Goal: Information Seeking & Learning: Learn about a topic

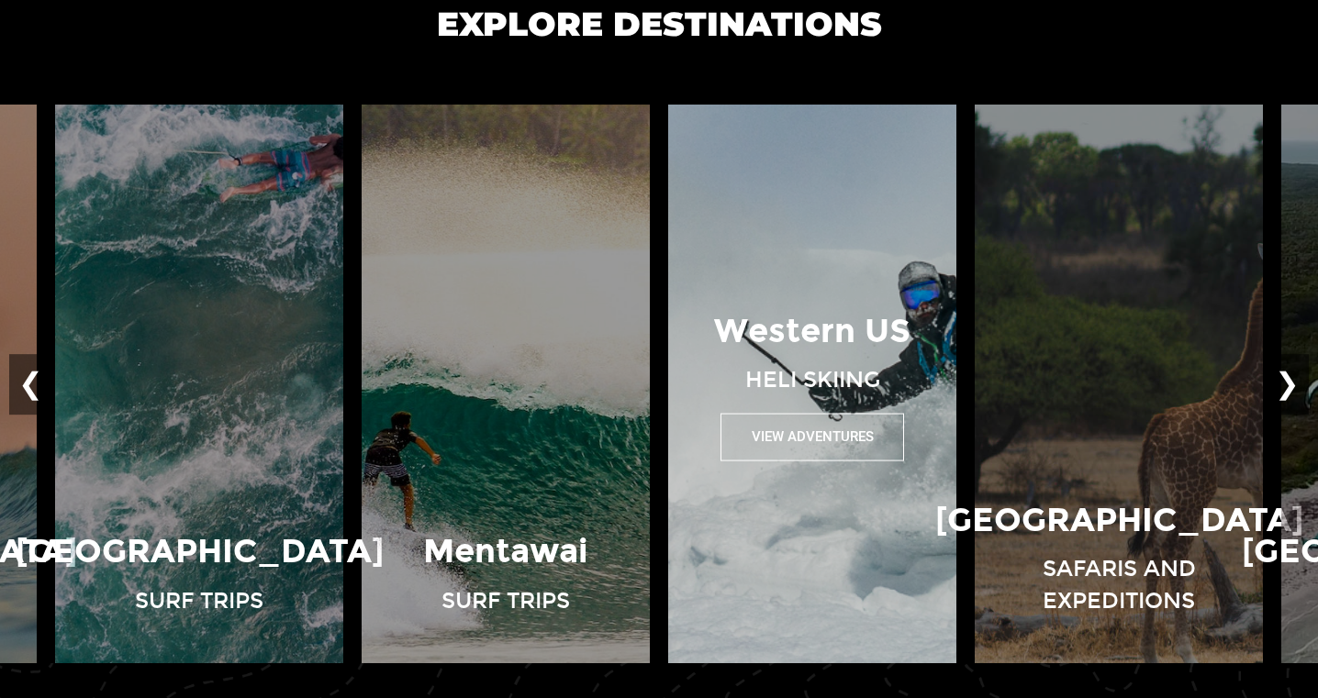
scroll to position [1265, 0]
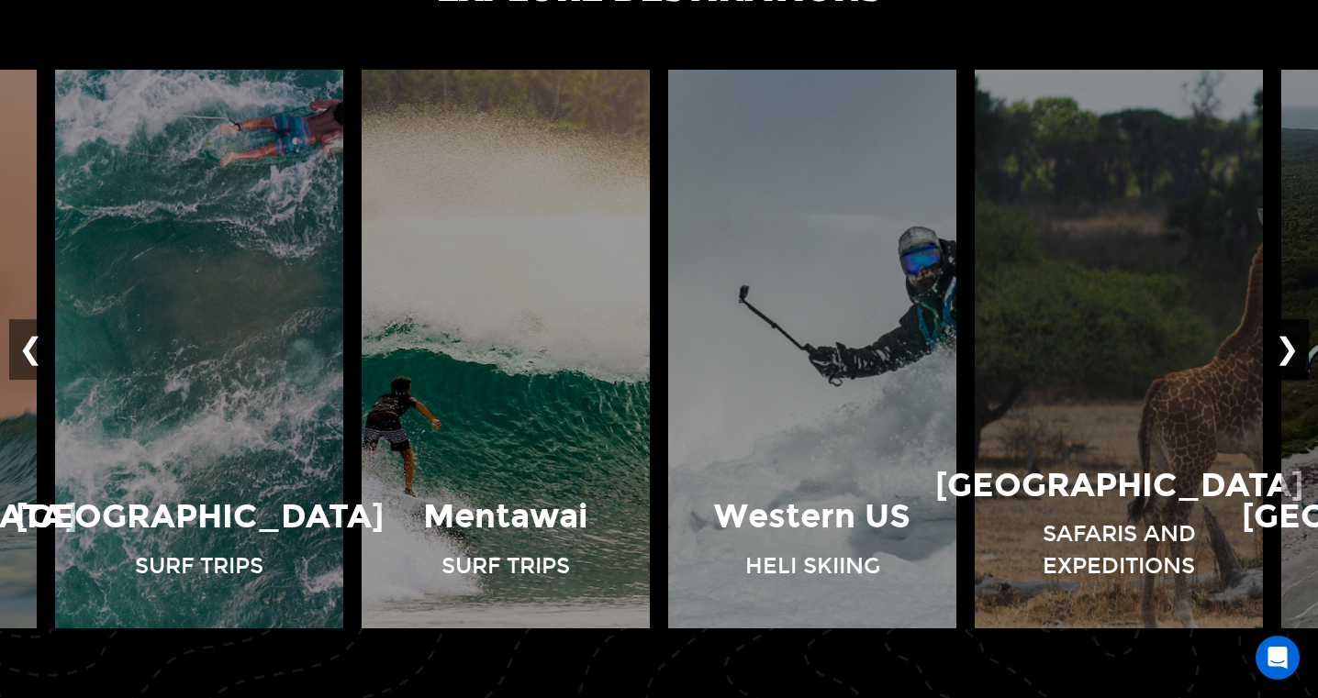
click at [1290, 355] on button "❯" at bounding box center [1287, 349] width 43 height 61
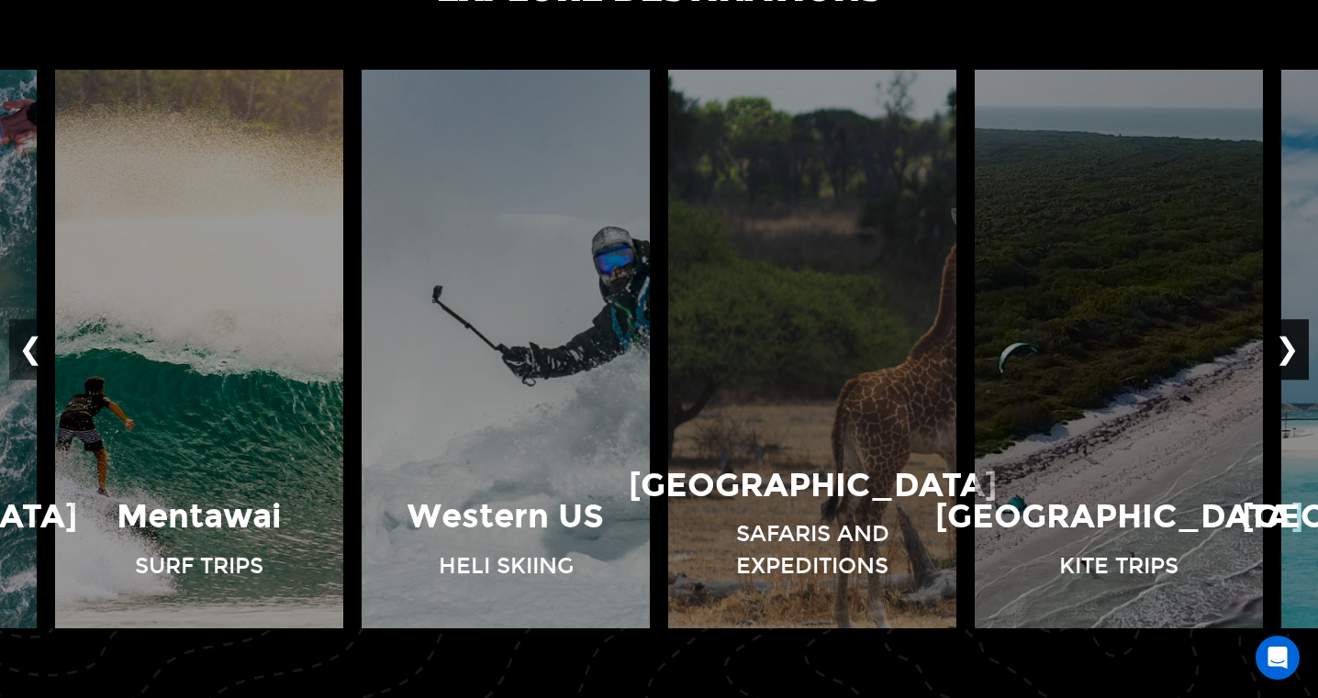
click at [1290, 355] on button "❯" at bounding box center [1287, 349] width 43 height 61
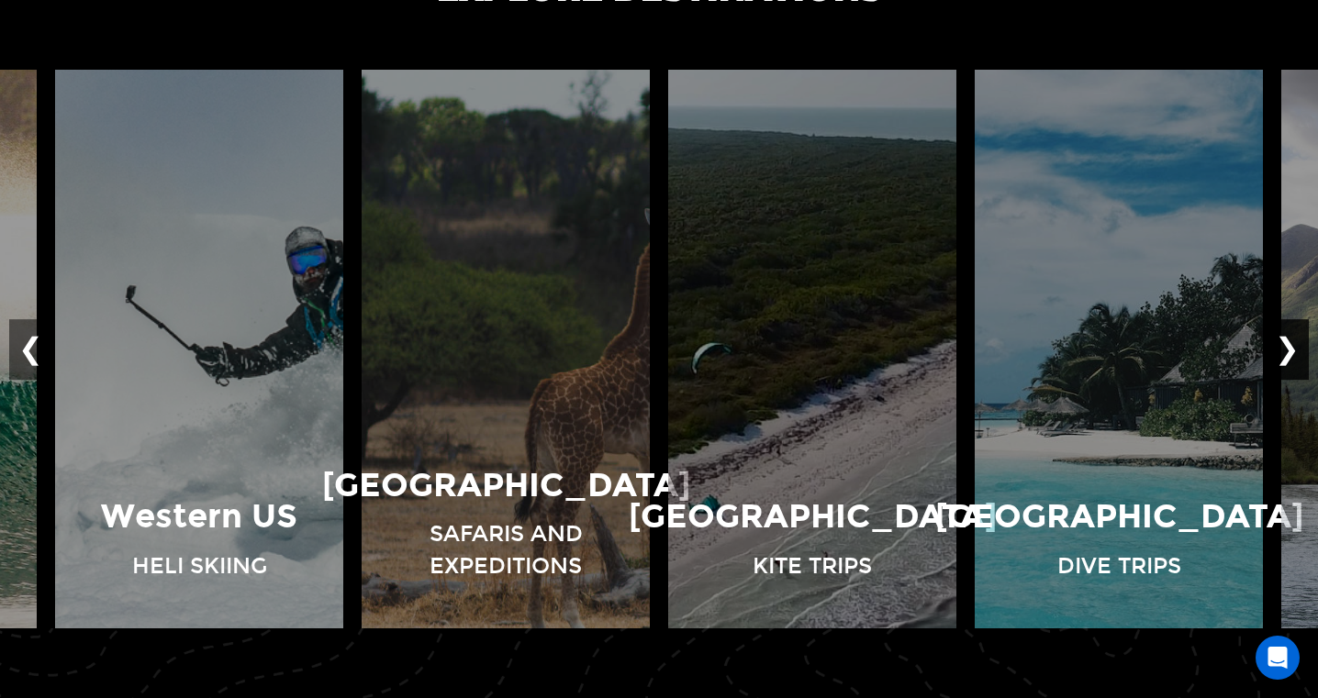
click at [1290, 355] on button "❯" at bounding box center [1287, 349] width 43 height 61
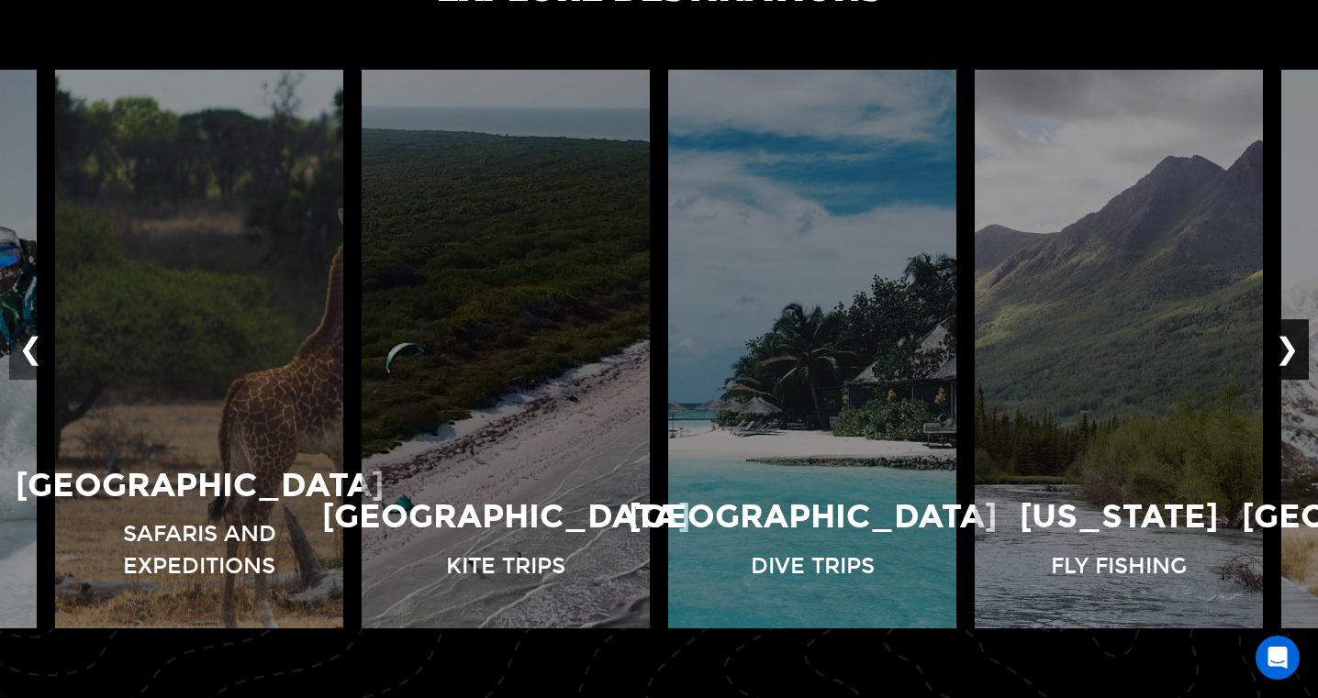
click at [1291, 355] on button "❯" at bounding box center [1287, 349] width 43 height 61
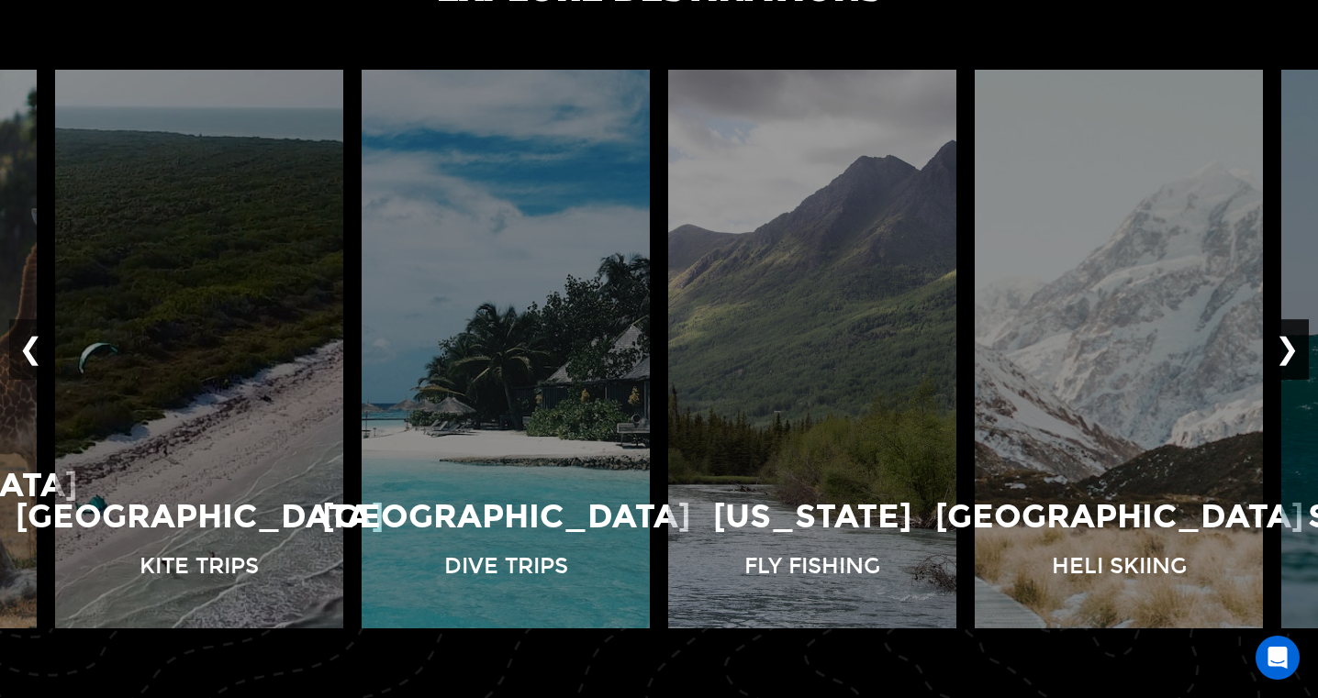
click at [1291, 355] on button "❯" at bounding box center [1287, 349] width 43 height 61
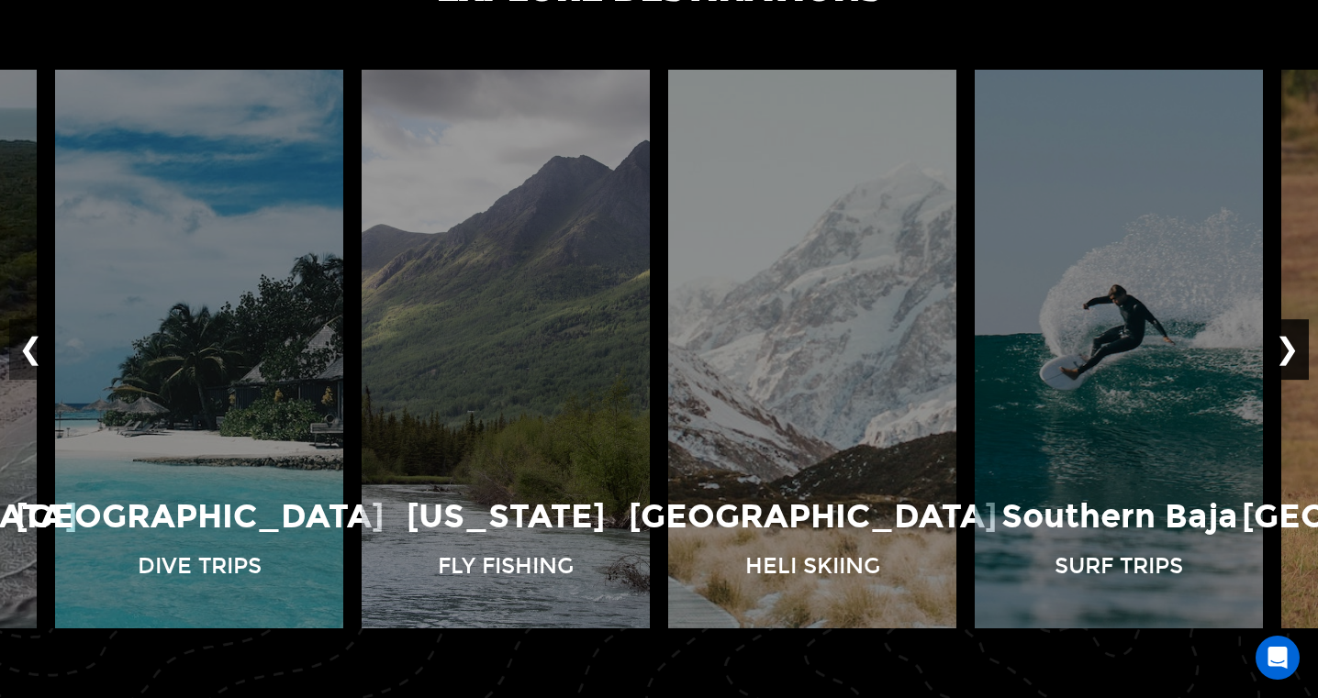
click at [1291, 355] on button "❯" at bounding box center [1287, 349] width 43 height 61
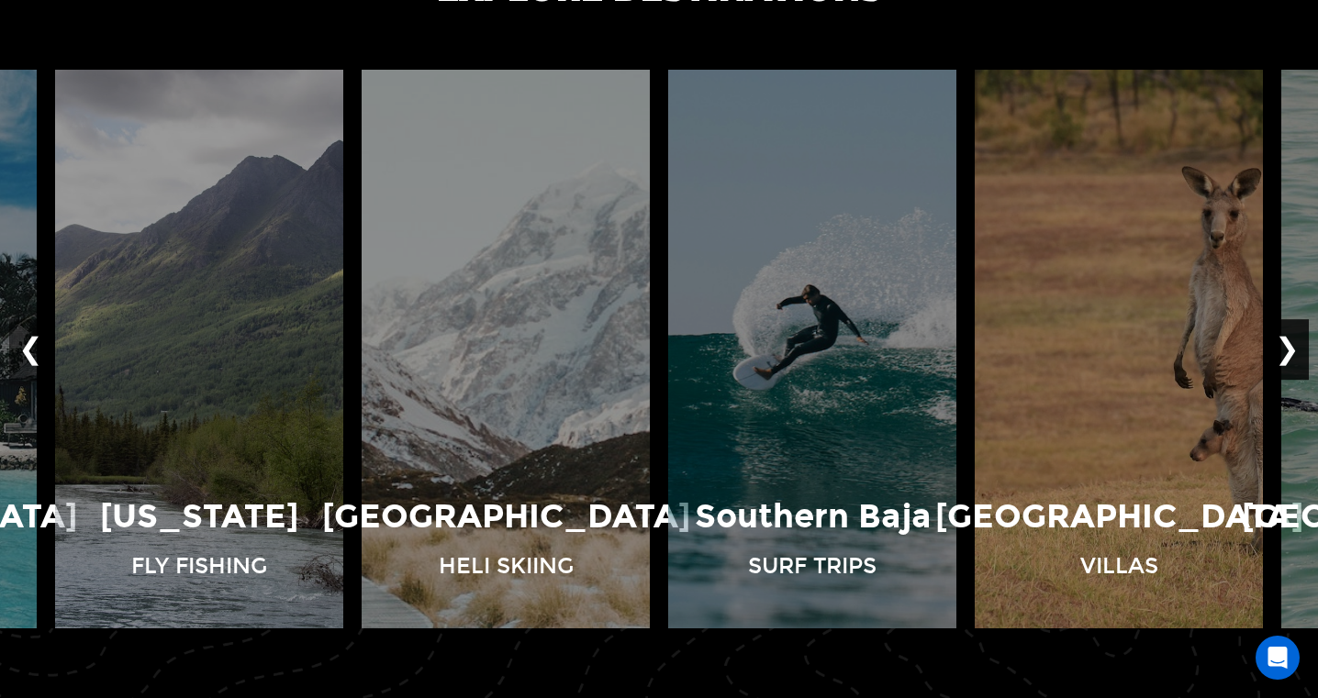
click at [1291, 355] on button "❯" at bounding box center [1287, 349] width 43 height 61
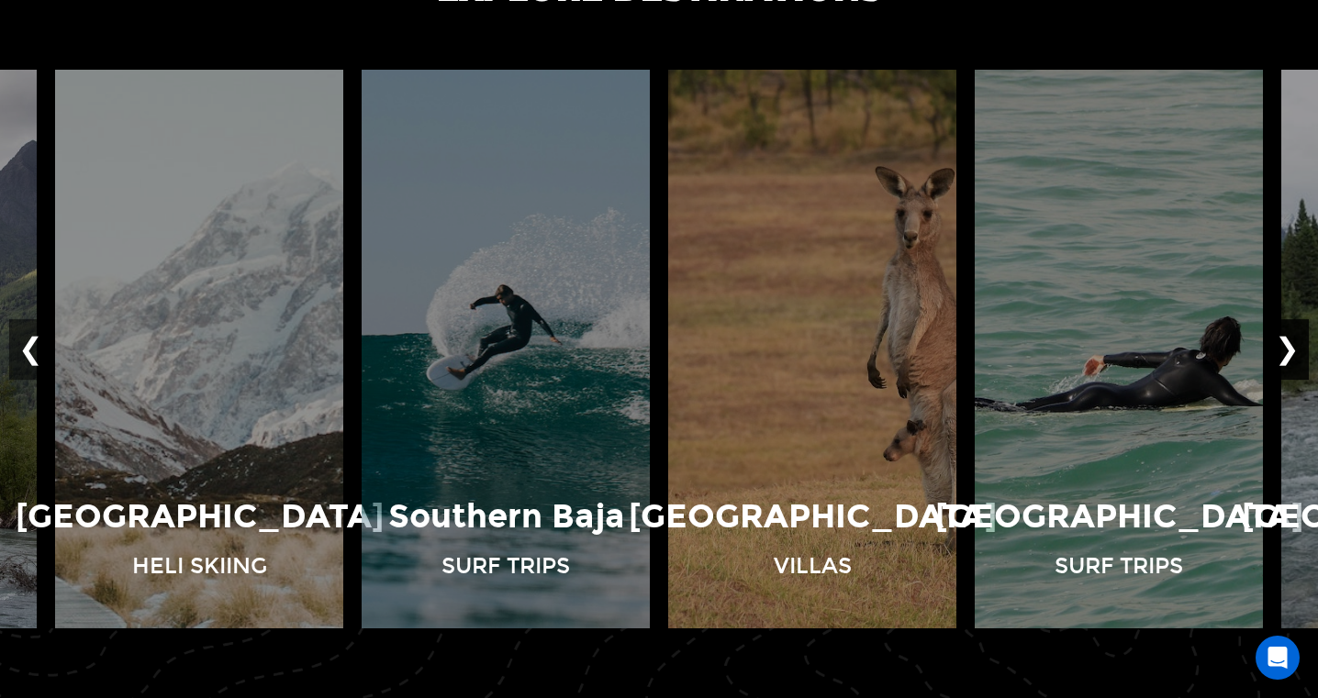
click at [1291, 355] on button "❯" at bounding box center [1287, 349] width 43 height 61
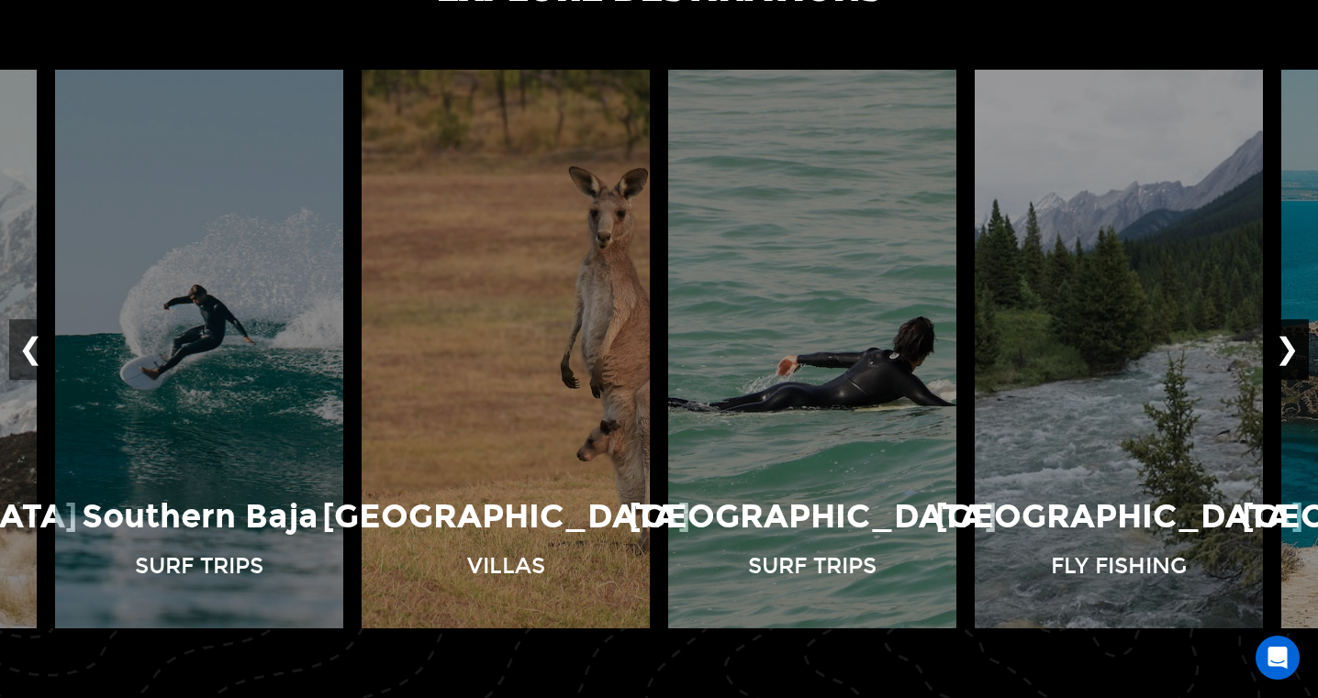
click at [1291, 355] on button "❯" at bounding box center [1287, 349] width 43 height 61
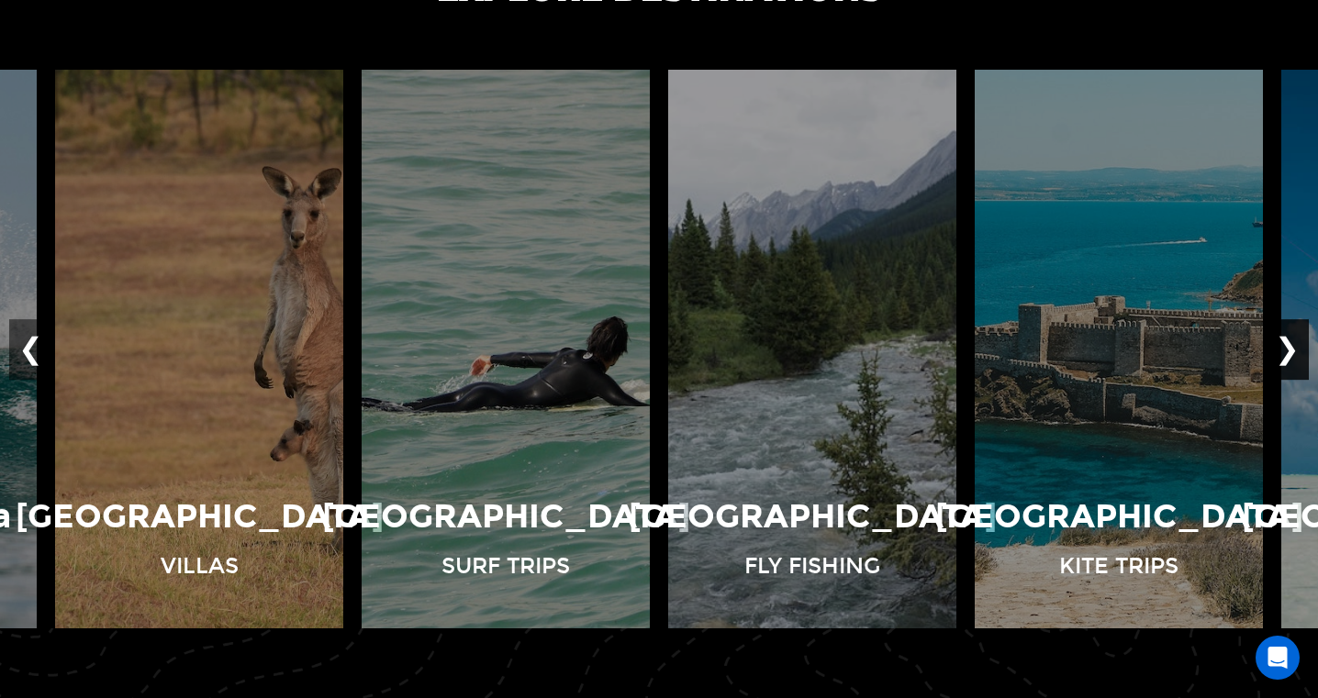
click at [1291, 355] on button "❯" at bounding box center [1287, 349] width 43 height 61
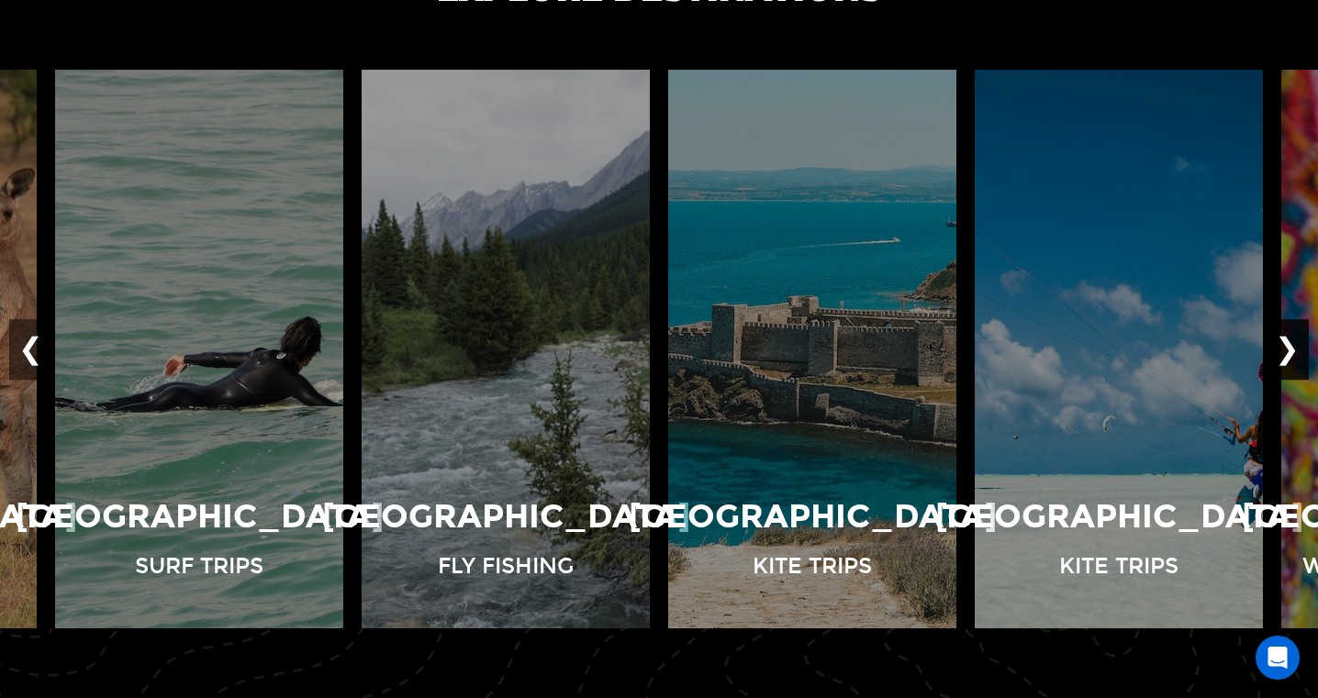
click at [1292, 354] on button "❯" at bounding box center [1287, 349] width 43 height 61
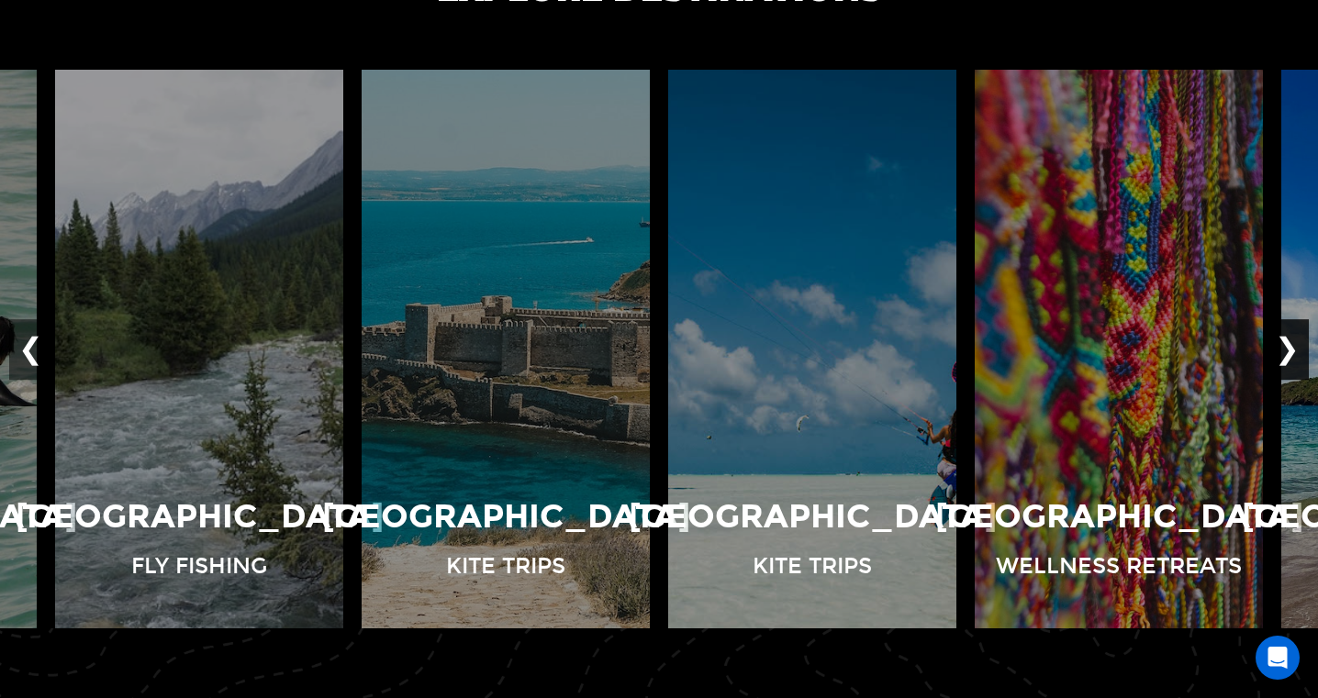
click at [1292, 354] on button "❯" at bounding box center [1287, 349] width 43 height 61
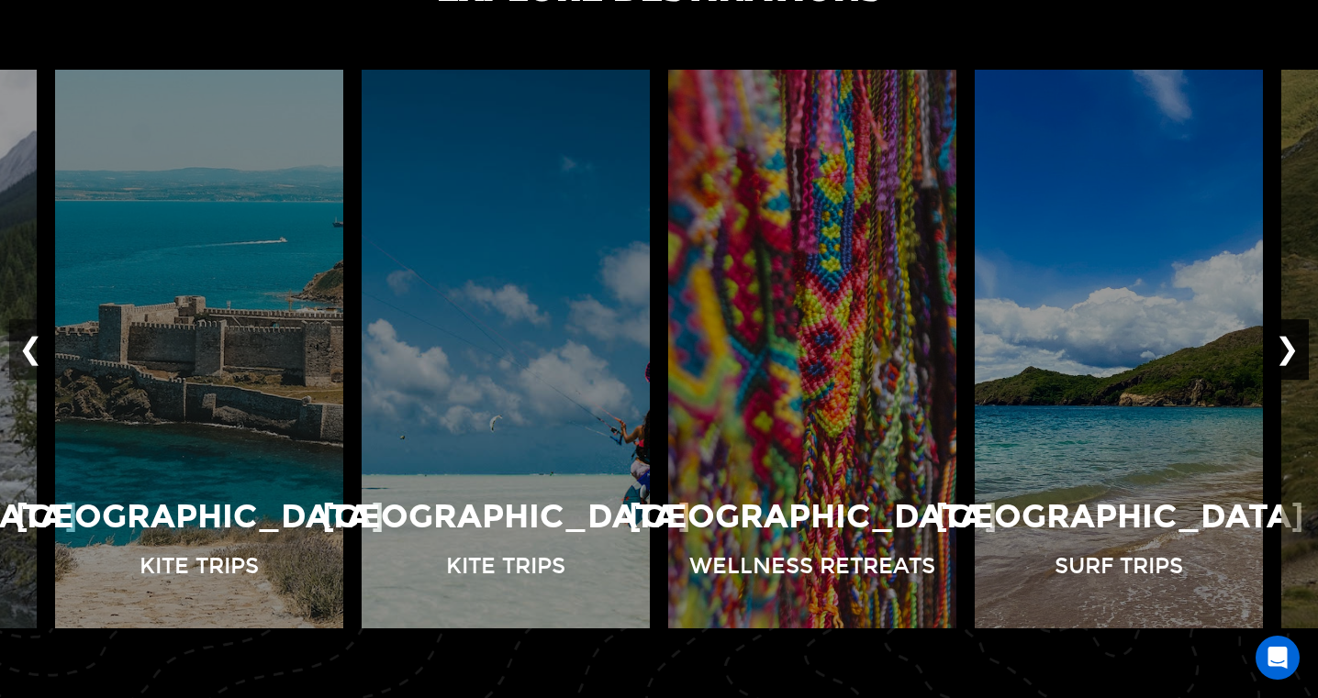
click at [1292, 354] on button "❯" at bounding box center [1287, 349] width 43 height 61
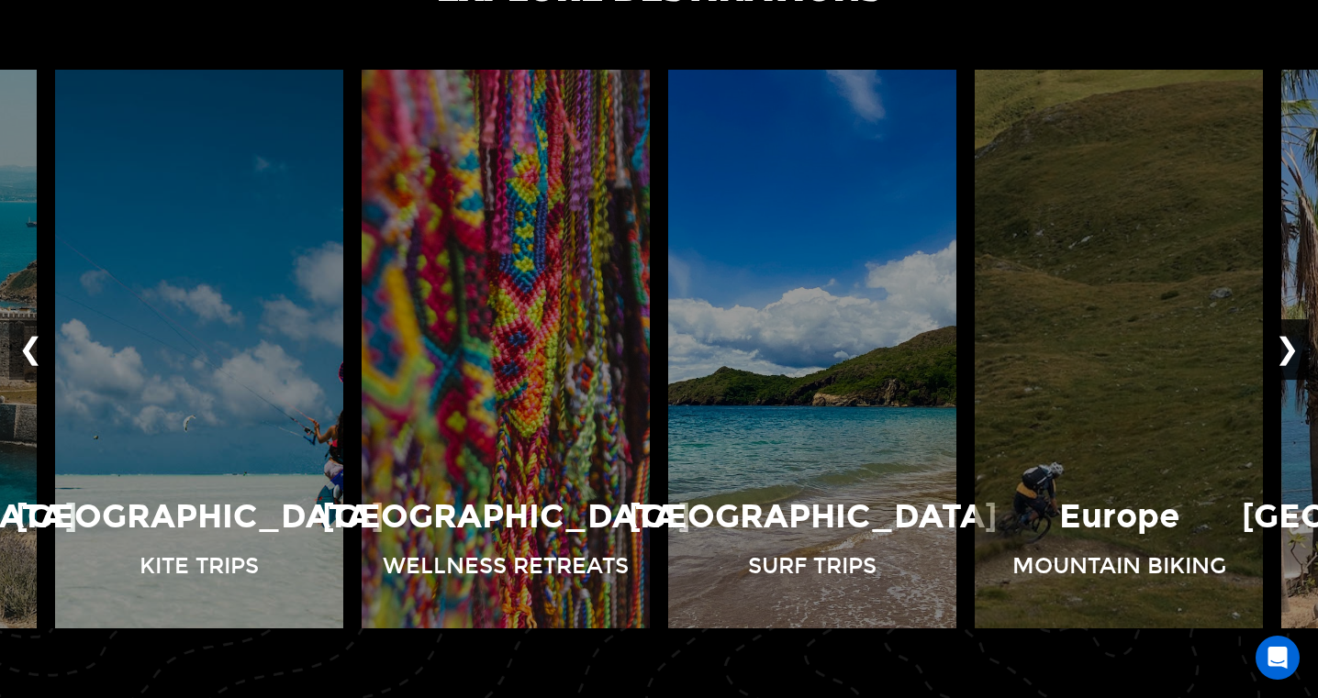
click at [1293, 353] on button "❯" at bounding box center [1287, 349] width 43 height 61
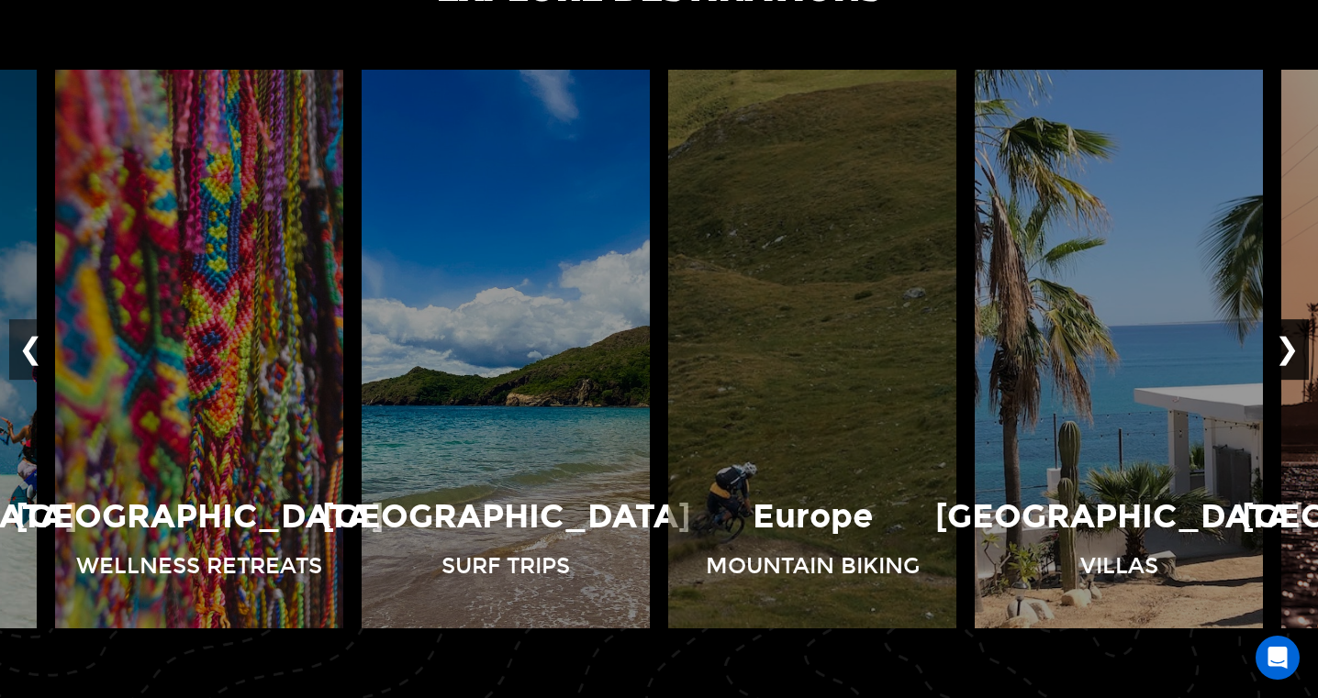
click at [1293, 353] on button "❯" at bounding box center [1287, 349] width 43 height 61
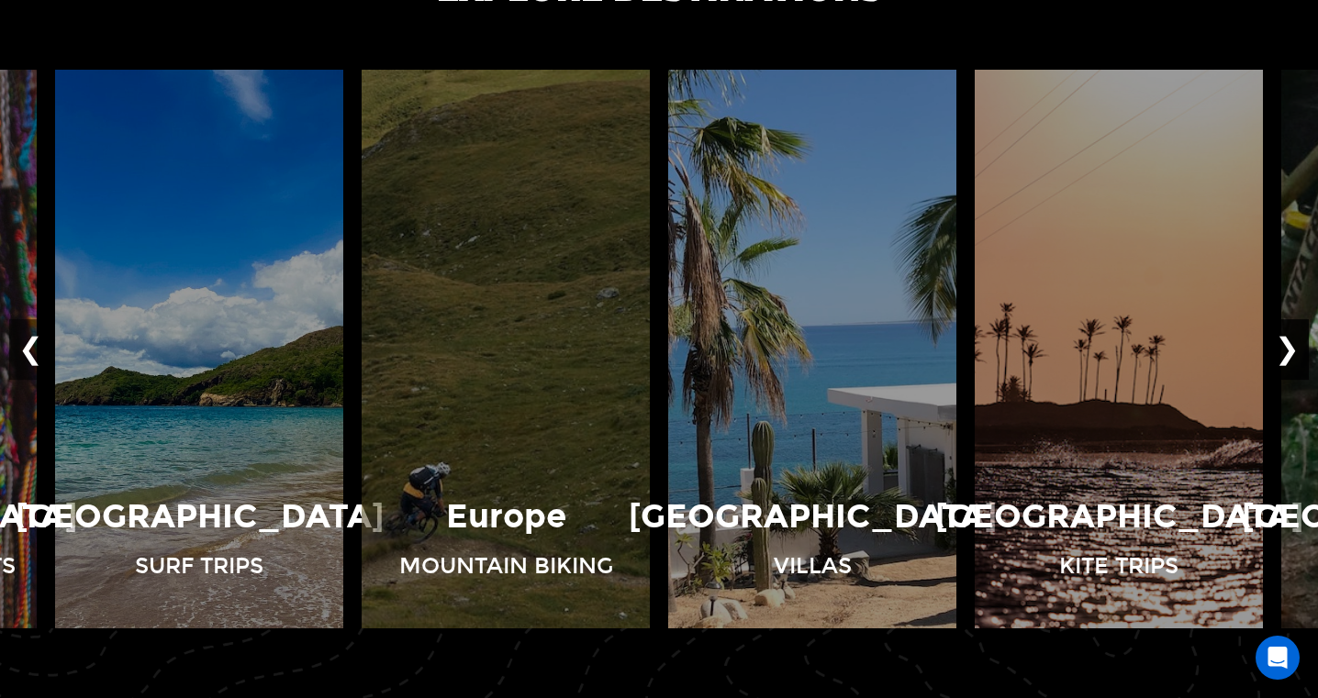
click at [1296, 353] on button "❯" at bounding box center [1287, 349] width 43 height 61
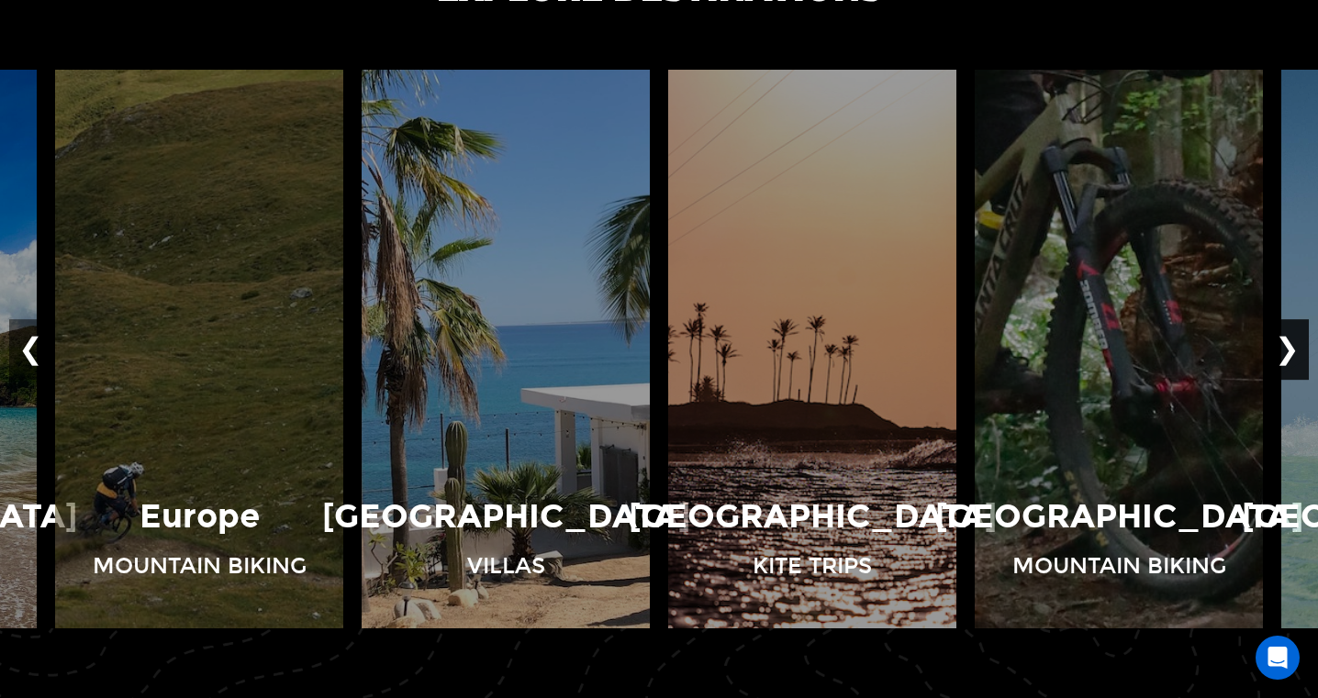
click at [1296, 353] on button "❯" at bounding box center [1287, 349] width 43 height 61
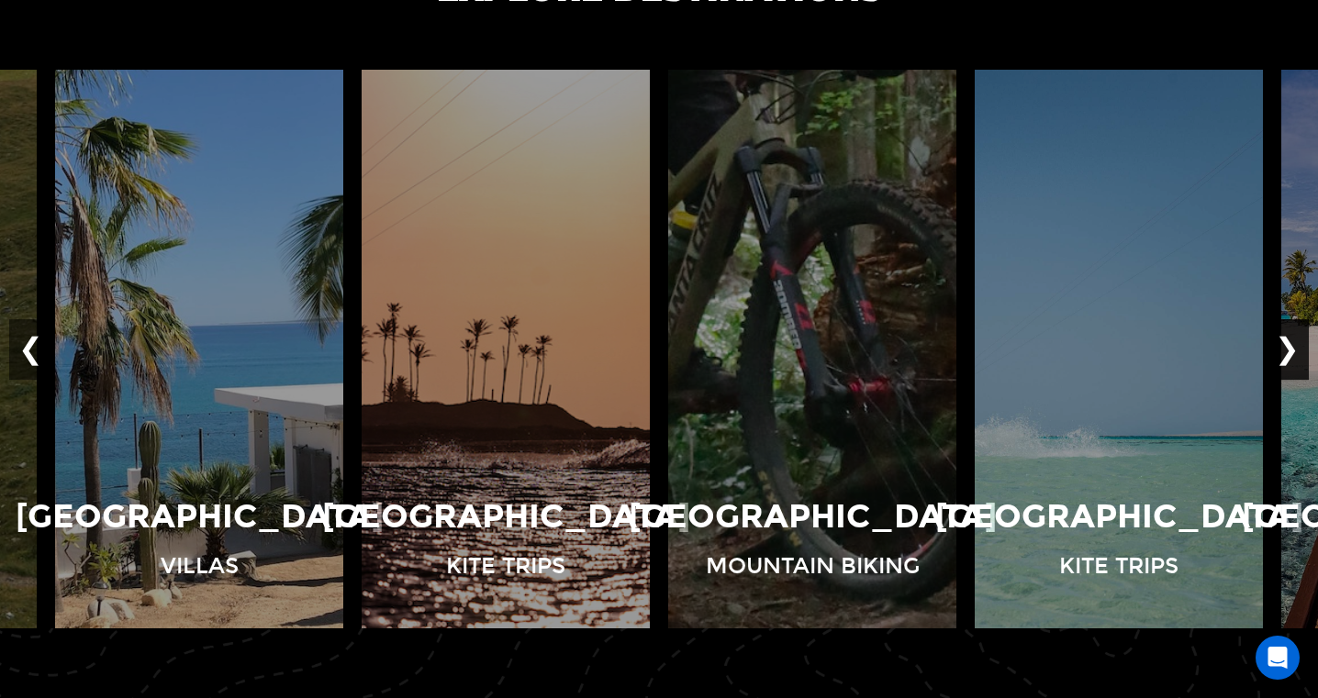
click at [1296, 353] on button "❯" at bounding box center [1287, 349] width 43 height 61
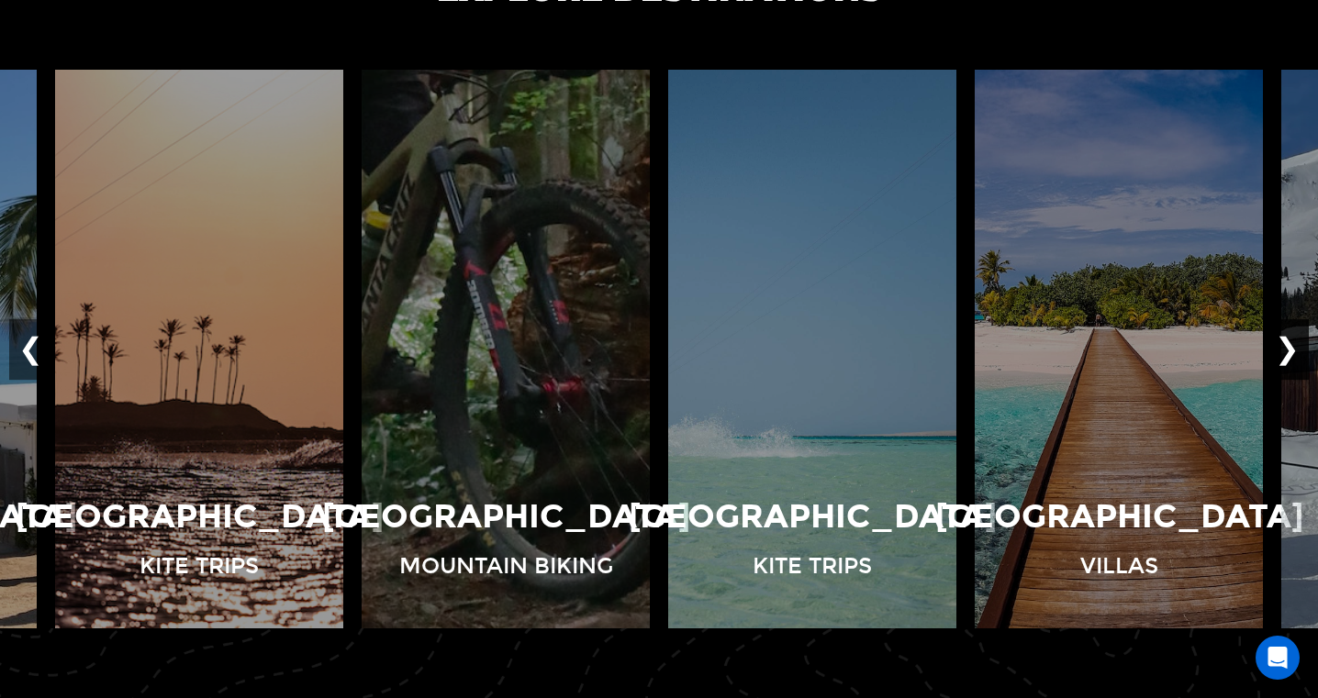
click at [1296, 353] on button "❯" at bounding box center [1287, 349] width 43 height 61
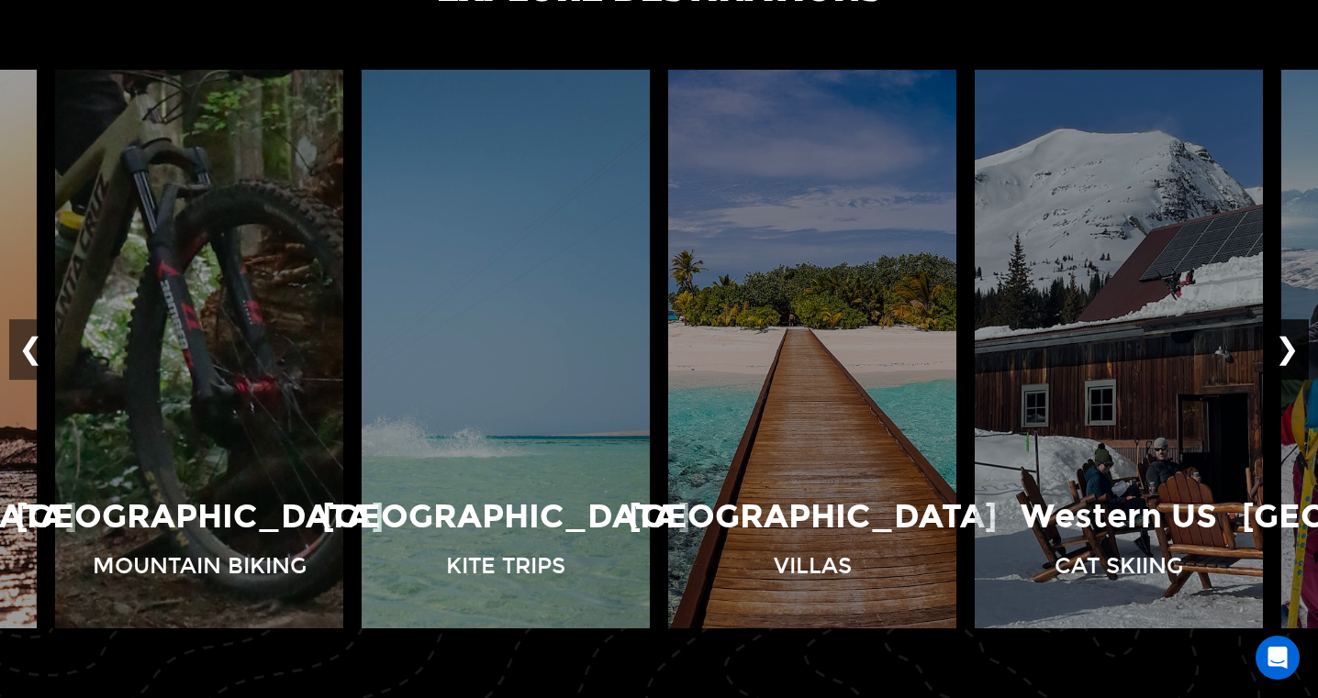
click at [1296, 353] on button "❯" at bounding box center [1287, 349] width 43 height 61
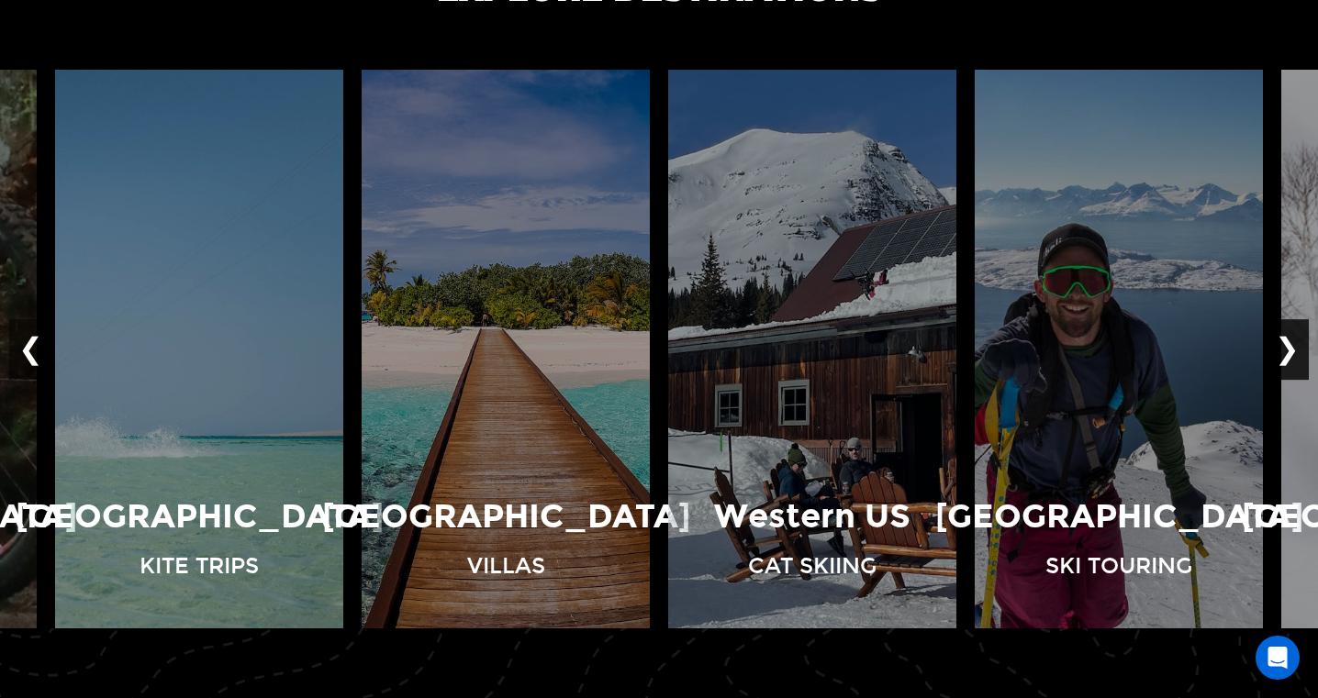
click at [1296, 353] on button "❯" at bounding box center [1287, 349] width 43 height 61
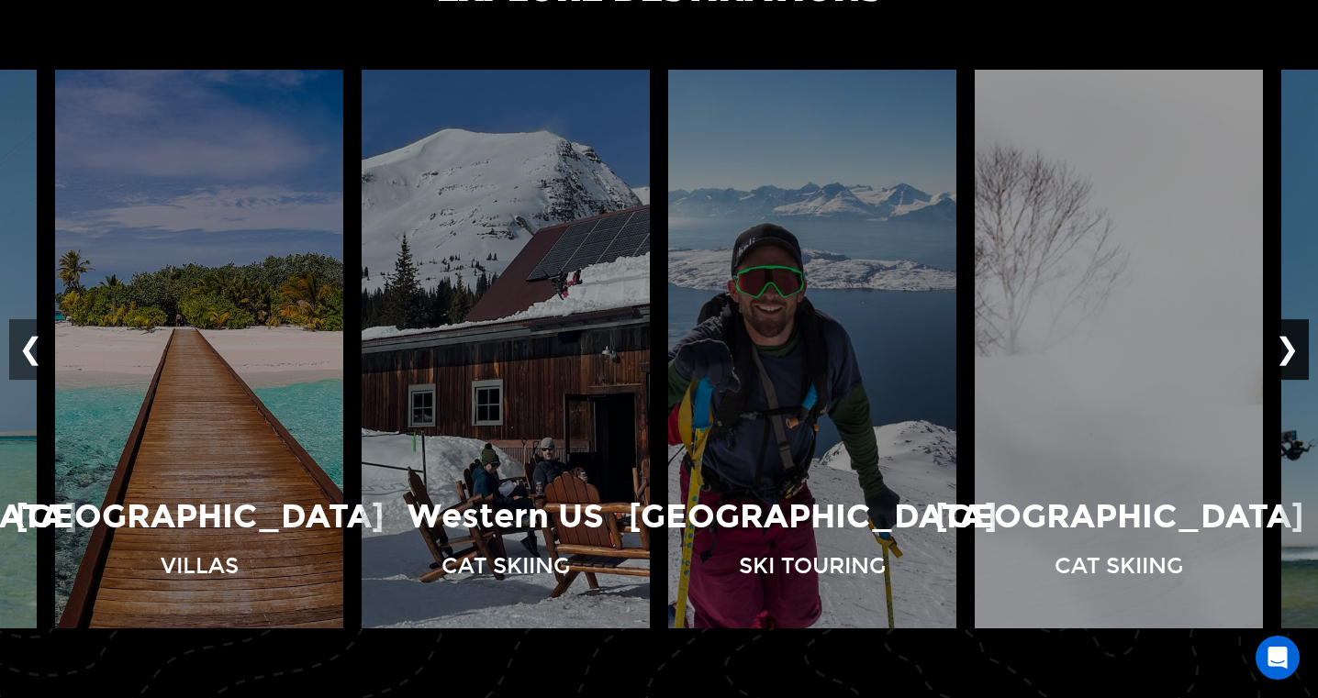
click at [1296, 353] on button "❯" at bounding box center [1287, 349] width 43 height 61
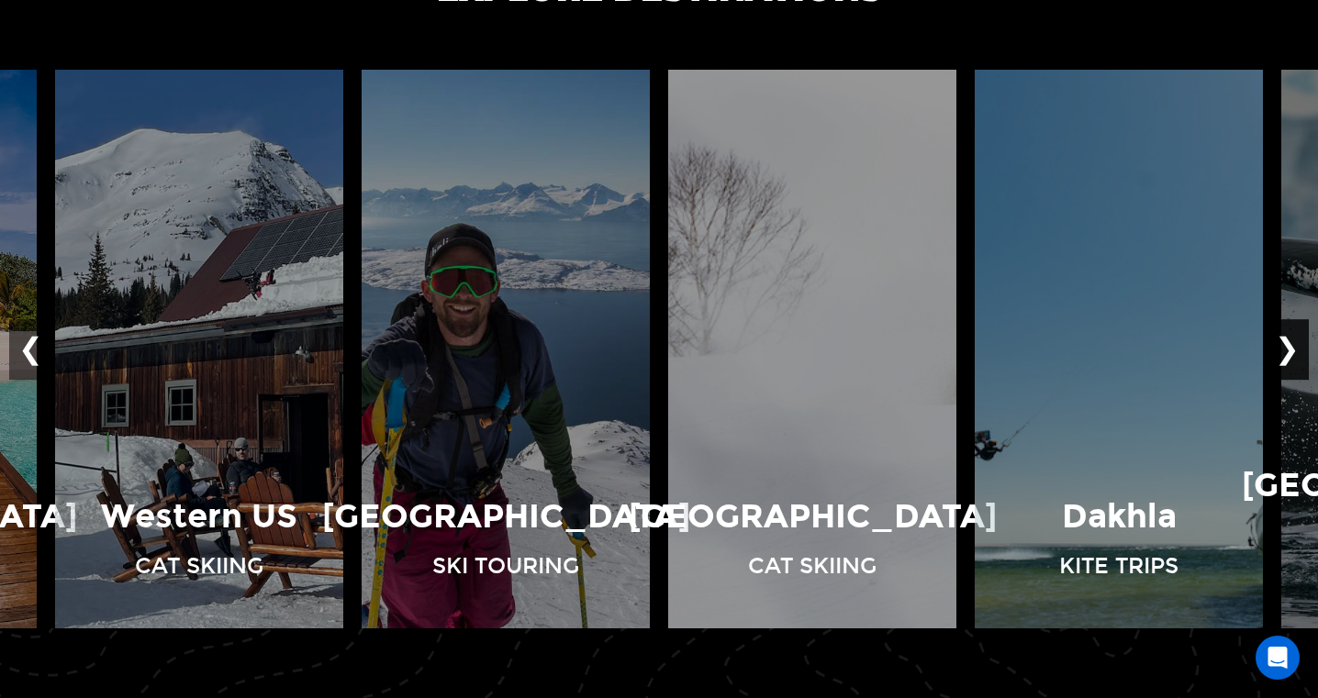
click at [1296, 353] on button "❯" at bounding box center [1287, 349] width 43 height 61
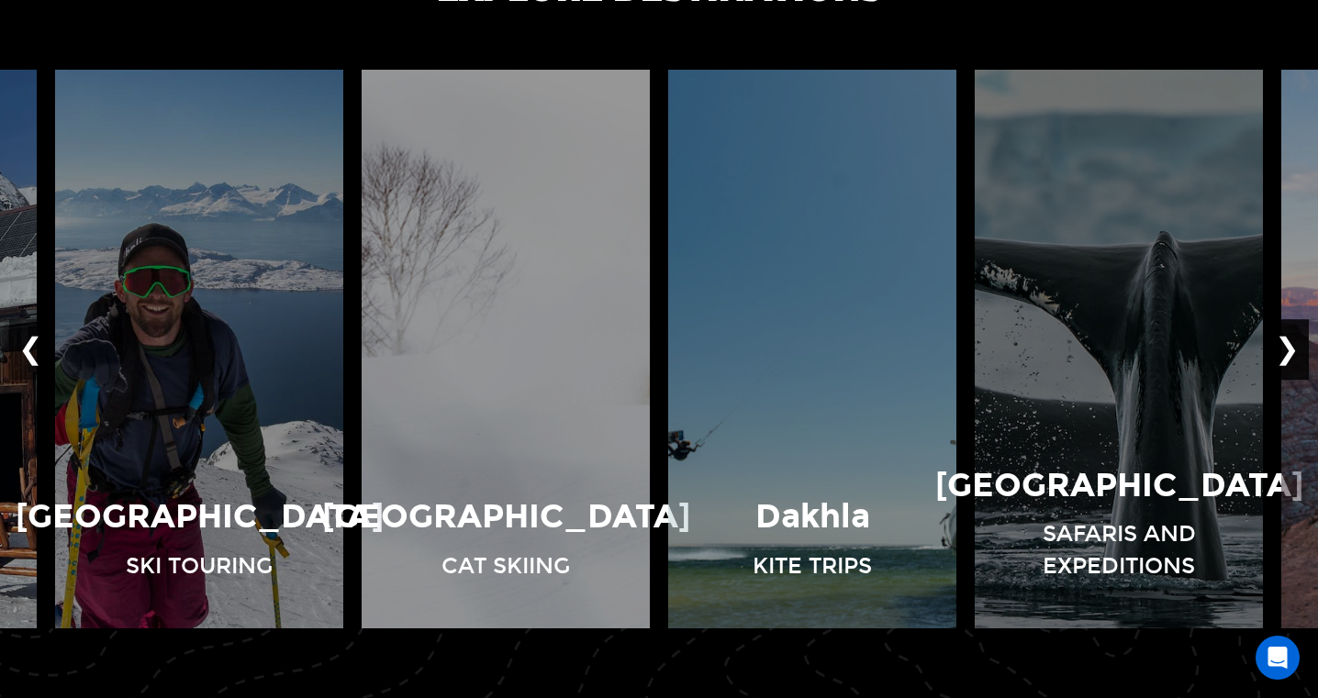
click at [1296, 353] on button "❯" at bounding box center [1287, 349] width 43 height 61
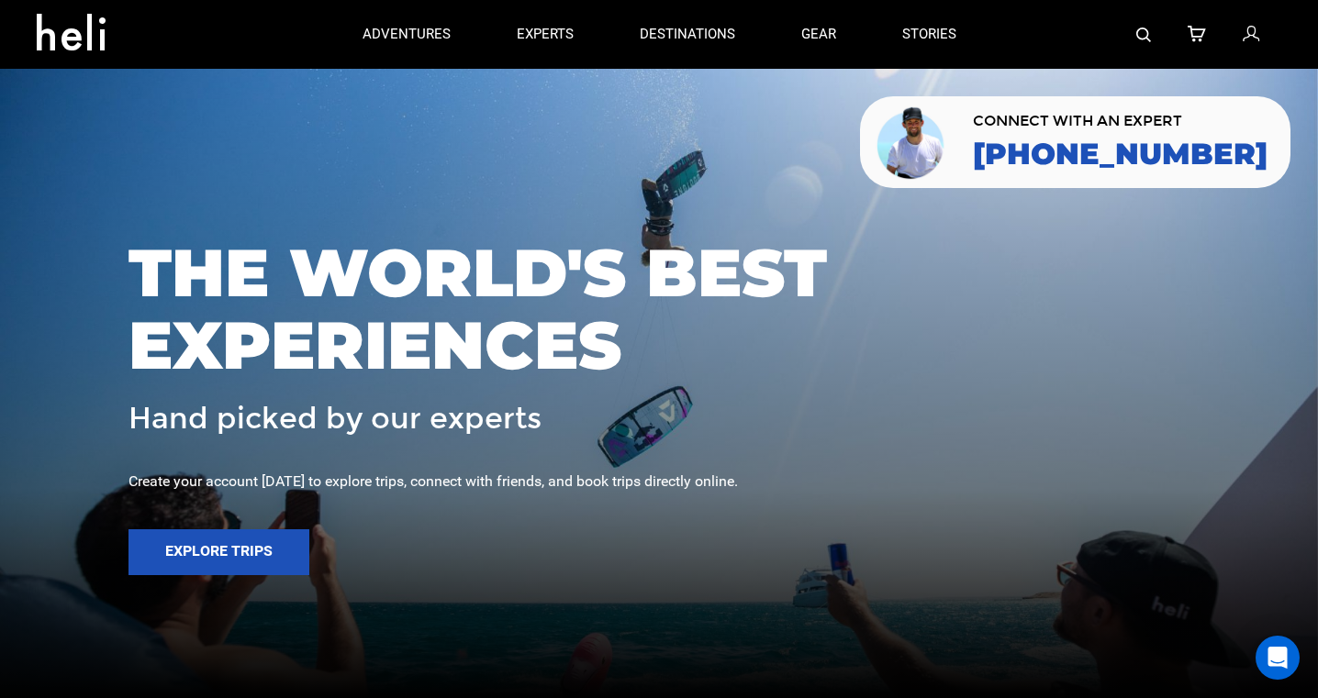
scroll to position [0, 0]
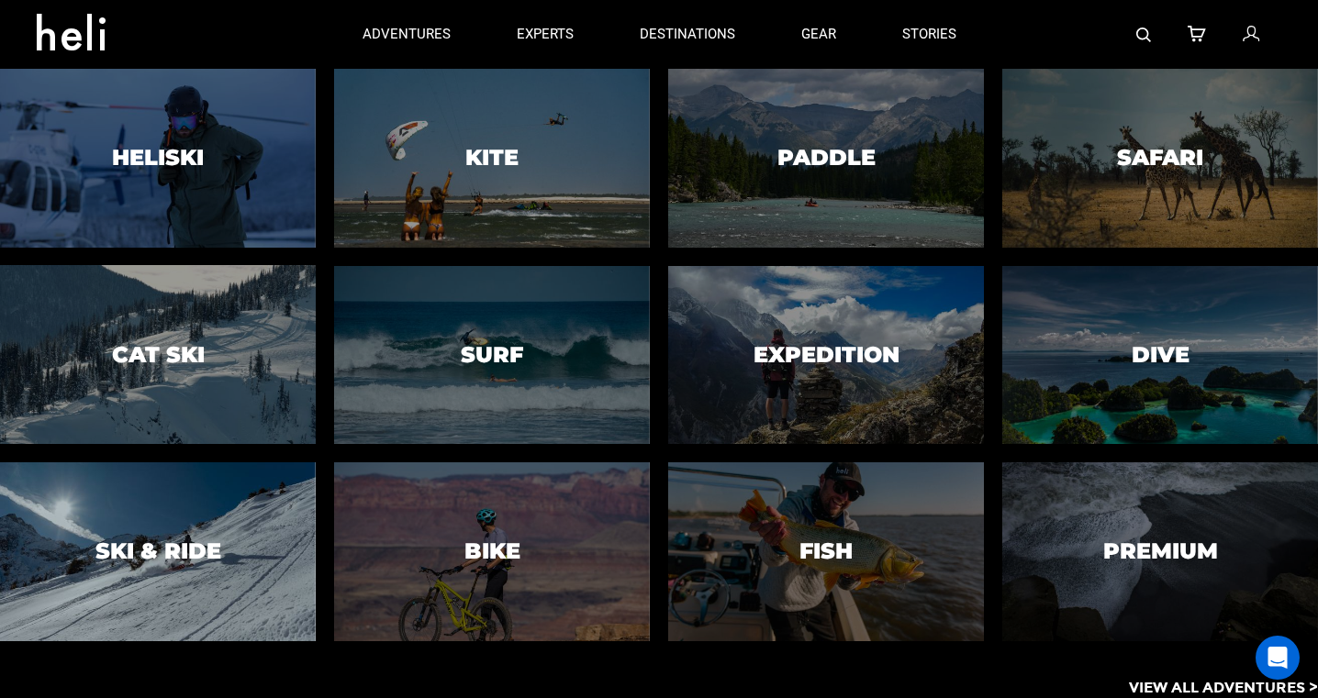
click at [239, 519] on div at bounding box center [158, 552] width 322 height 182
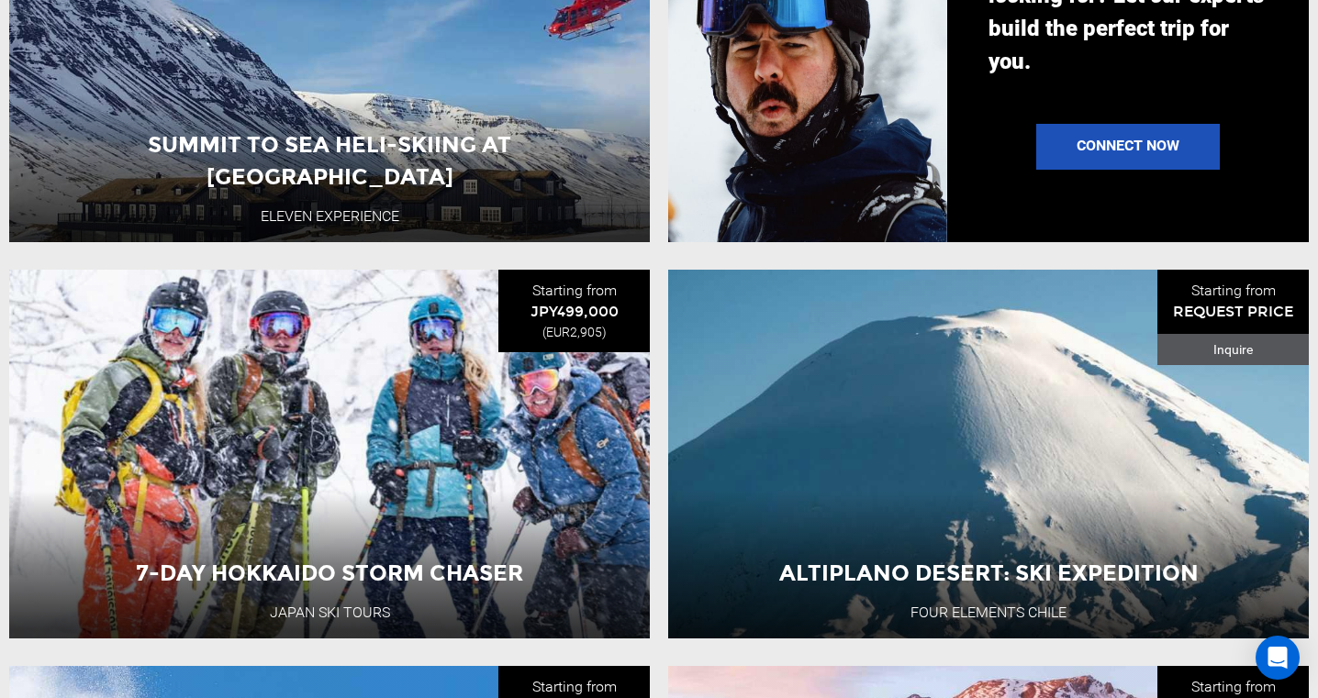
scroll to position [2139, 0]
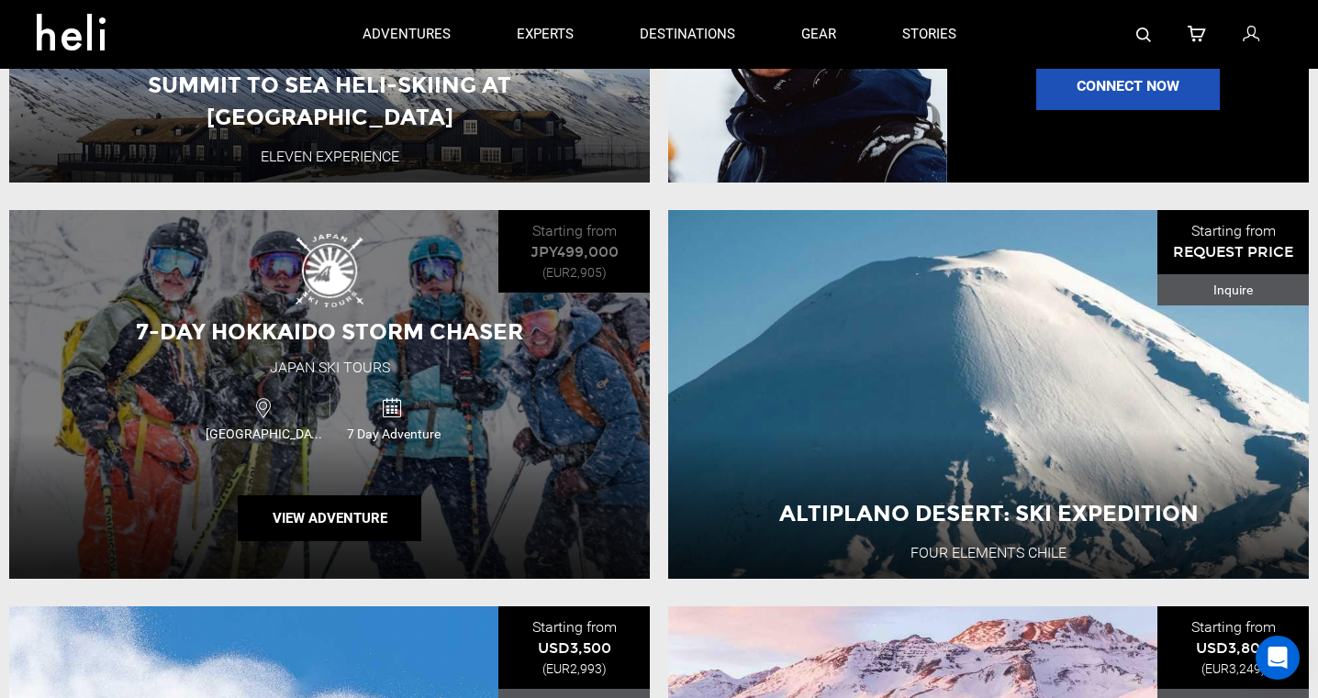
click at [373, 318] on span "7-Day Hokkaido Storm Chaser" at bounding box center [329, 331] width 387 height 27
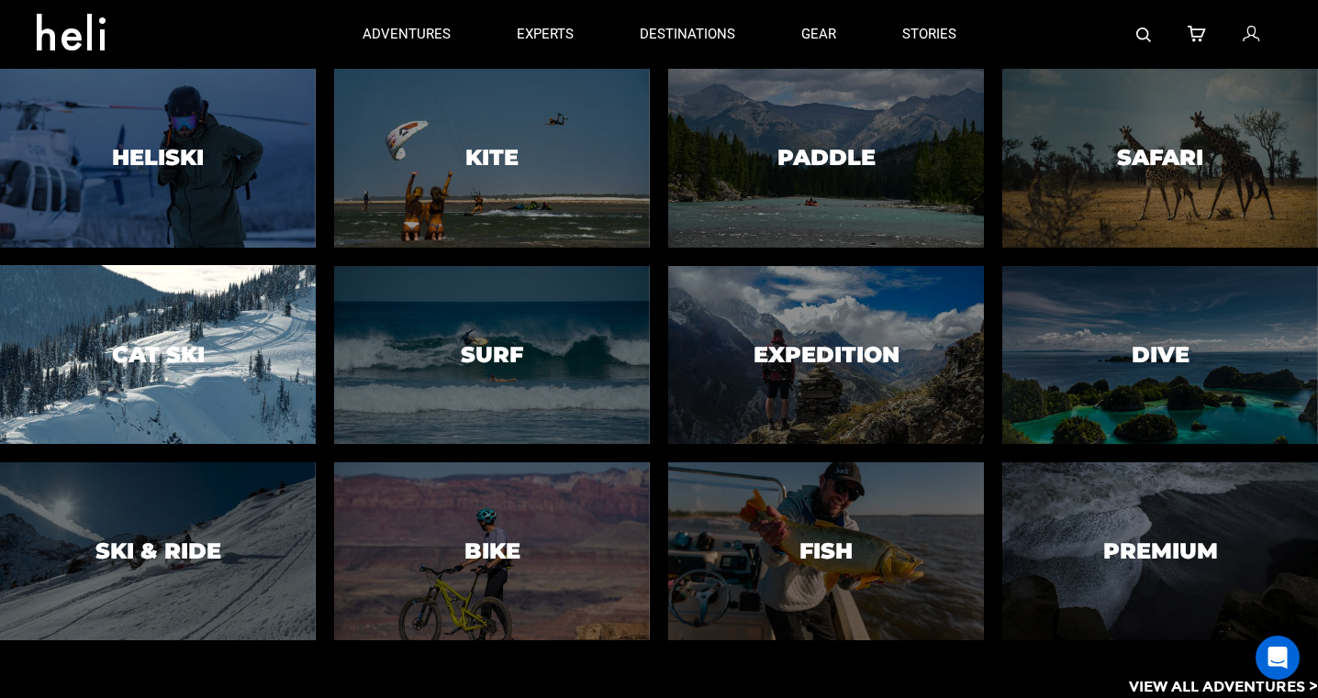
click at [226, 310] on div at bounding box center [158, 354] width 322 height 182
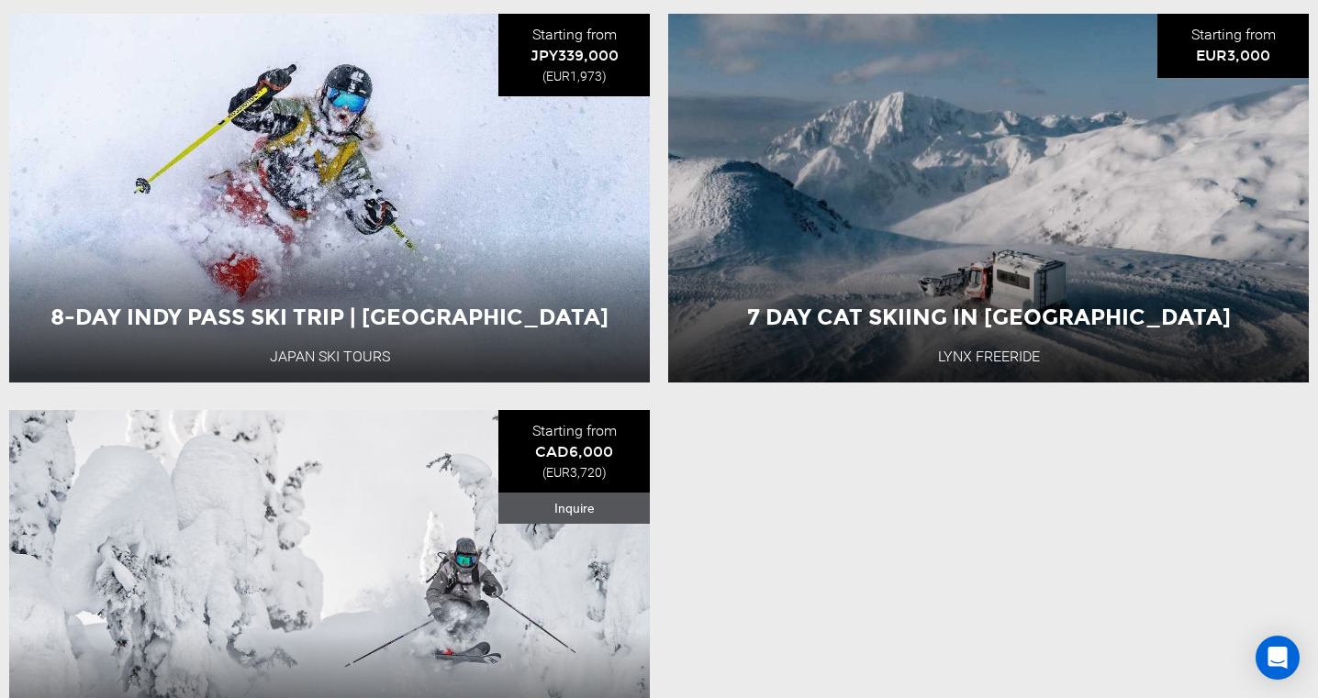
scroll to position [2847, 0]
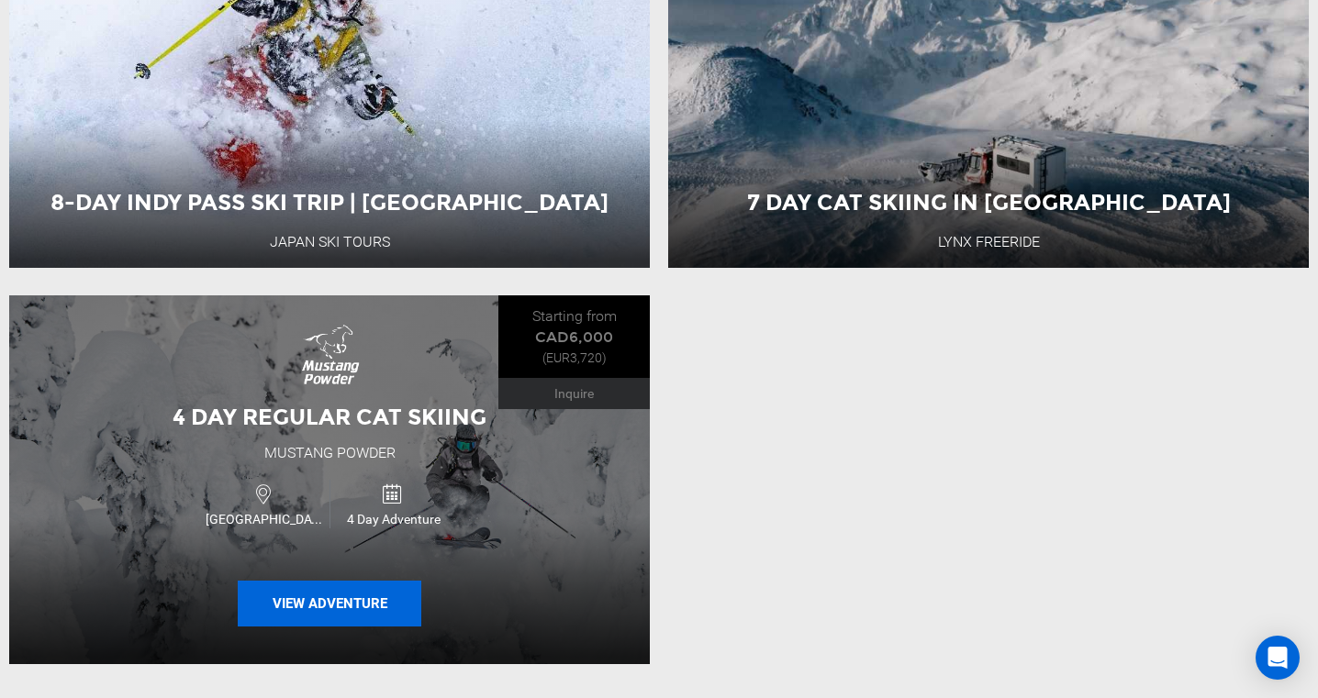
click at [333, 605] on button "View Adventure" at bounding box center [330, 604] width 184 height 46
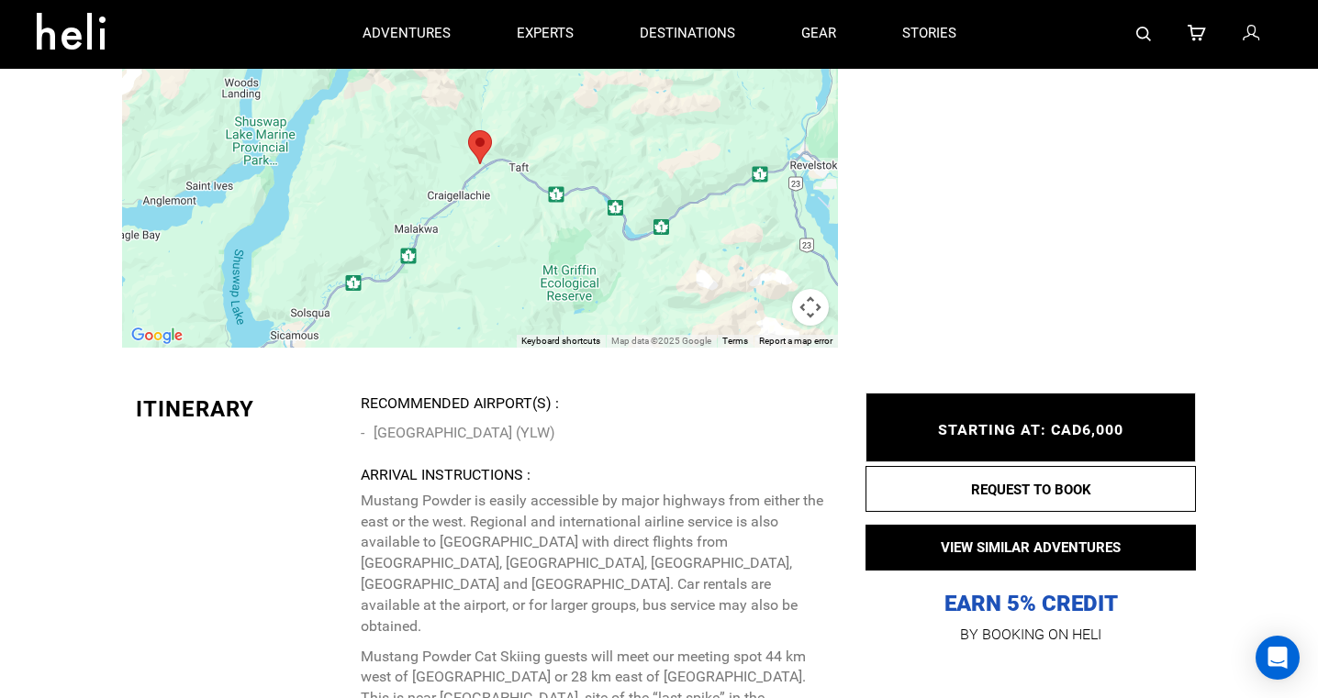
scroll to position [4540, 0]
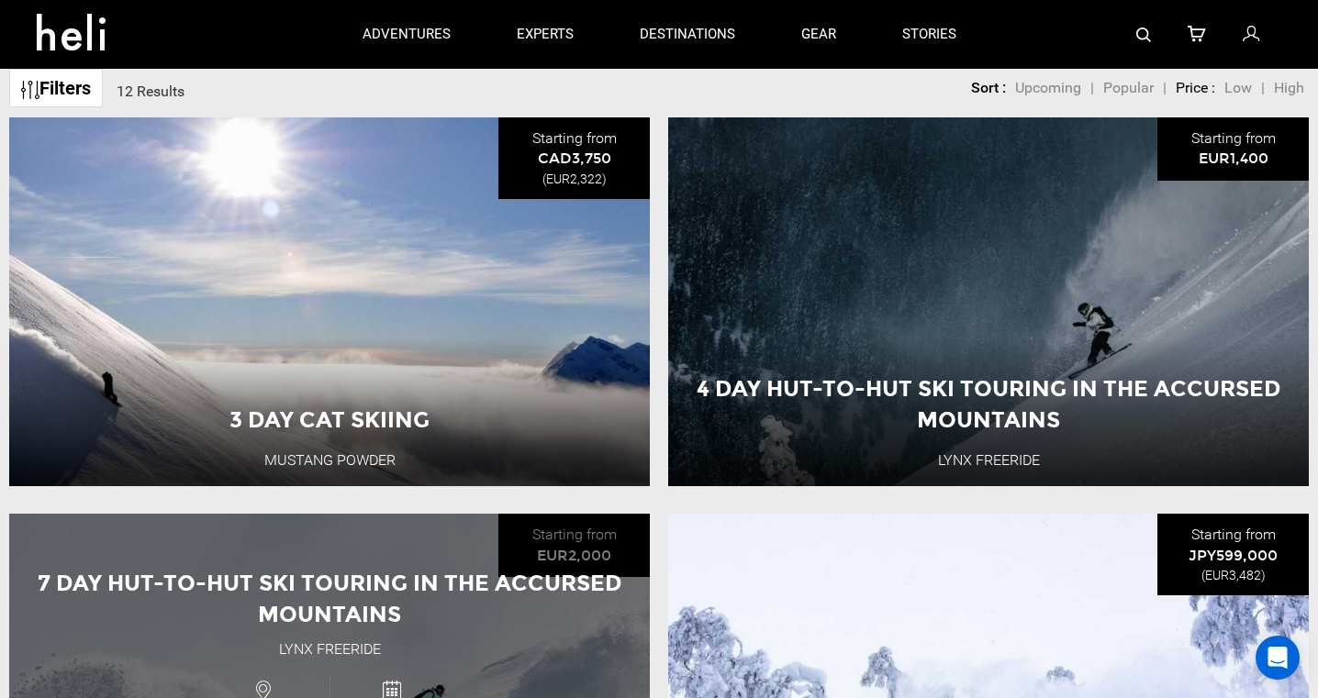
scroll to position [637, 0]
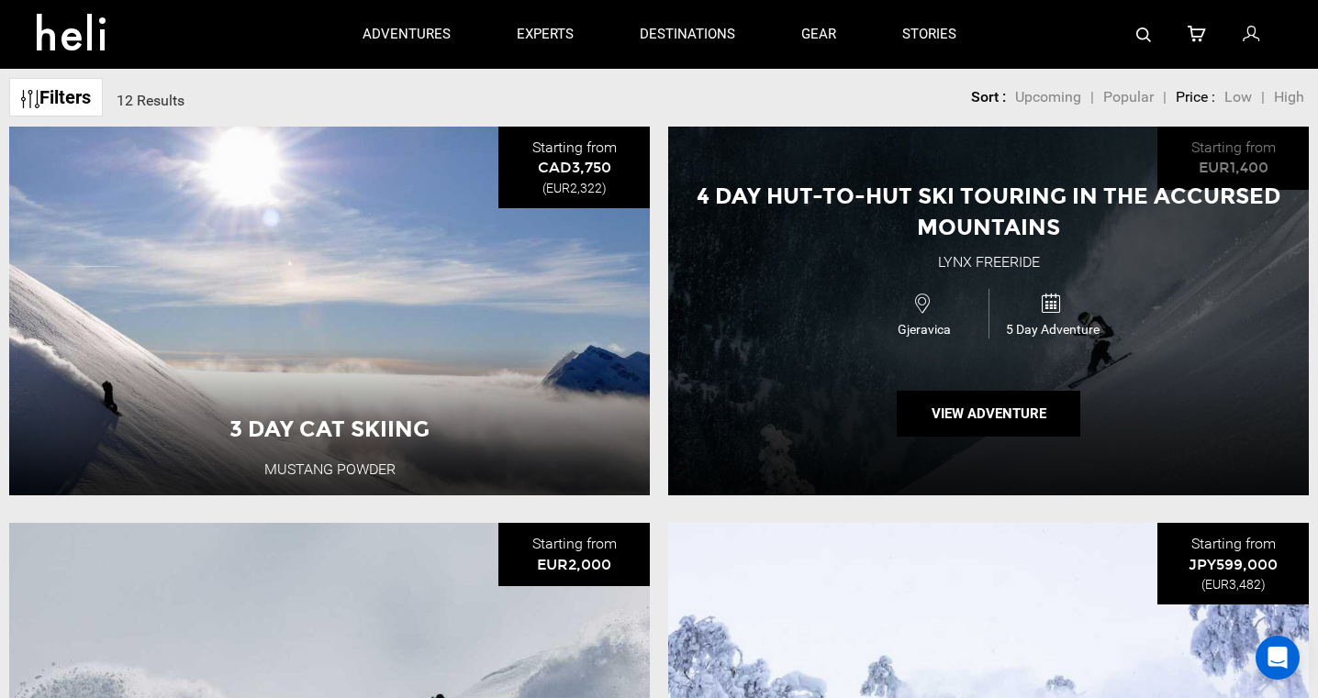
click at [873, 390] on div "4 Day Hut-to-Hut Ski Touring in the Accursed Mountains Lynx Freeride Gjeravica …" at bounding box center [988, 311] width 641 height 369
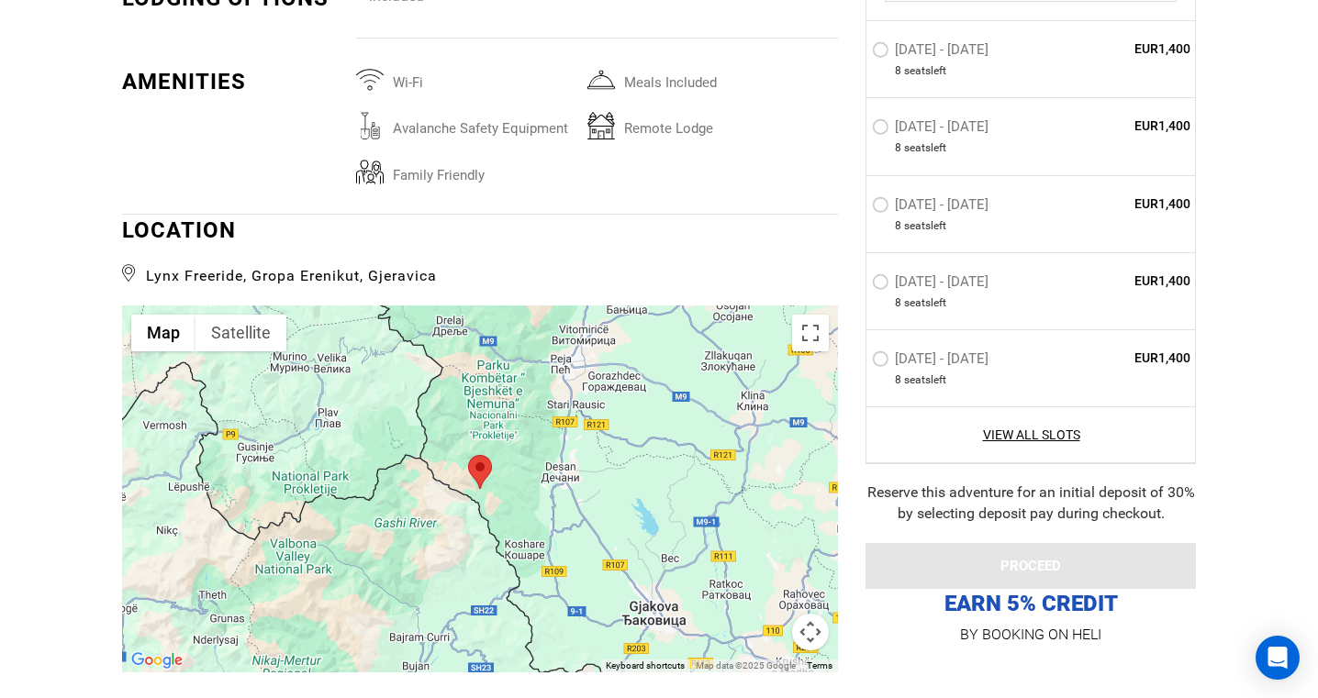
scroll to position [3208, 0]
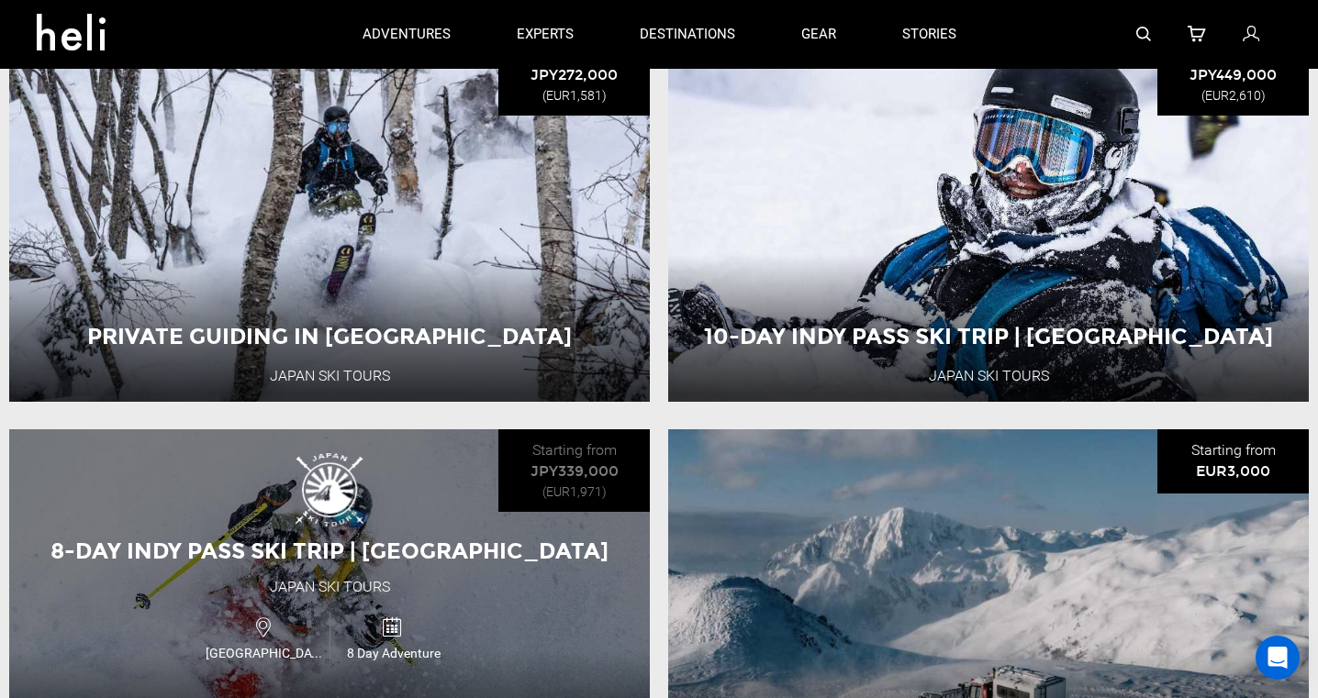
scroll to position [2297, 0]
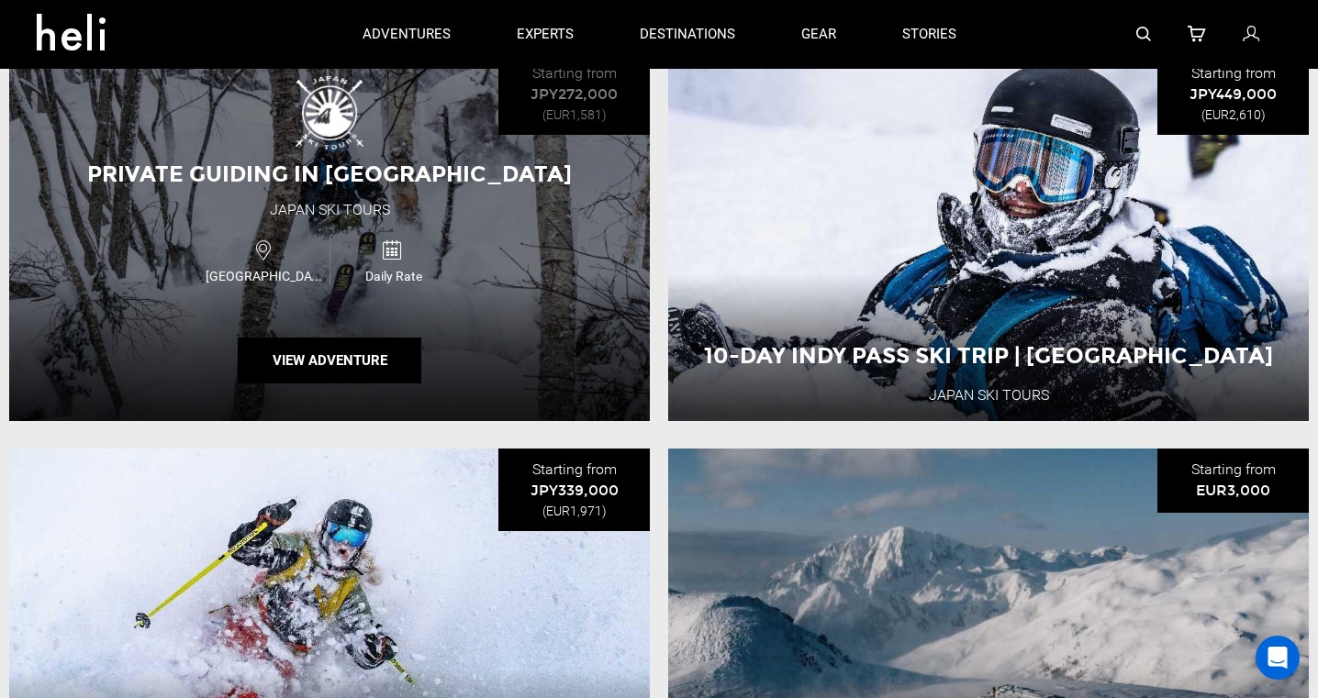
click at [493, 298] on div "Private Guiding in [GEOGRAPHIC_DATA] [GEOGRAPHIC_DATA] Ski Tours [GEOGRAPHIC_DA…" at bounding box center [329, 236] width 641 height 369
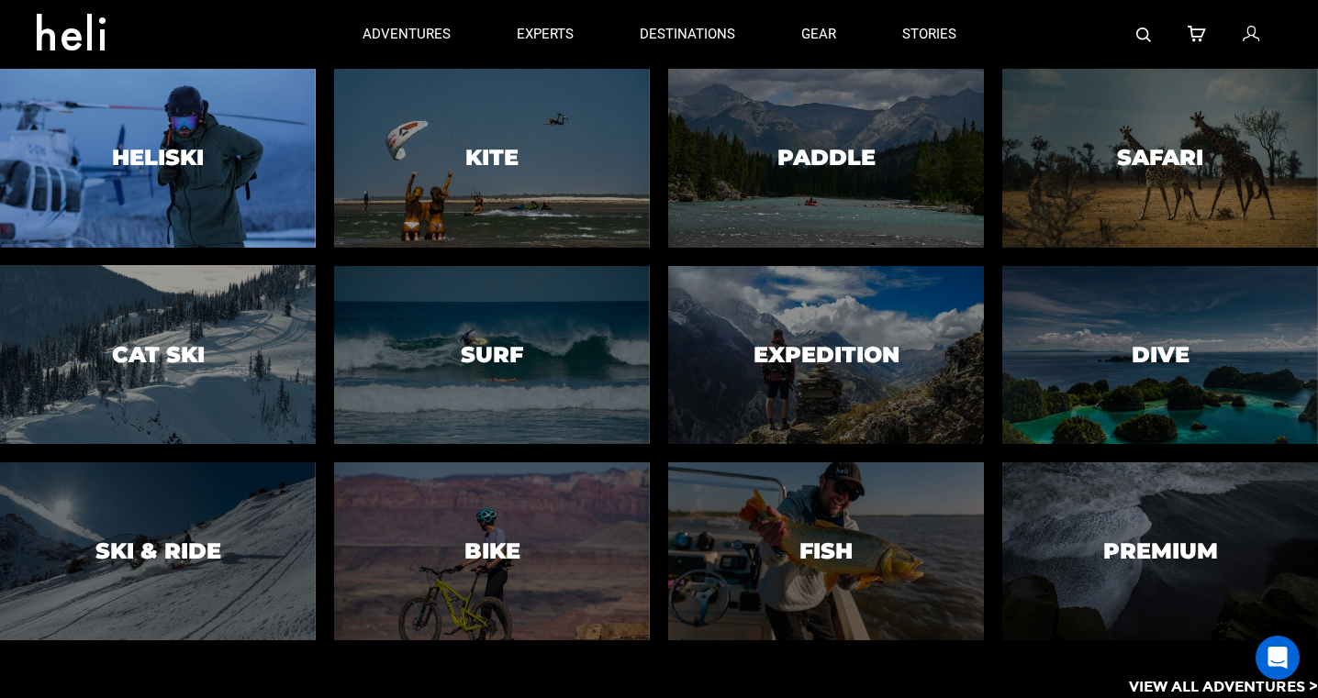
click at [230, 153] on div at bounding box center [158, 158] width 322 height 182
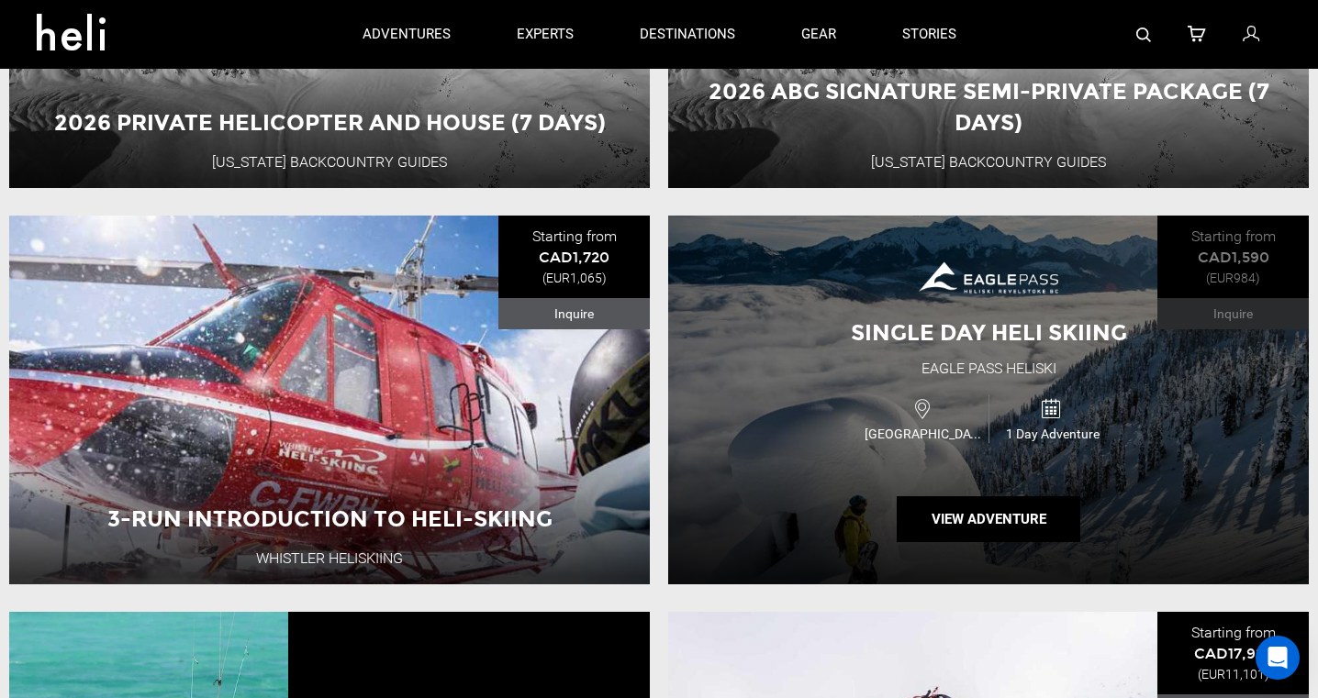
scroll to position [2926, 0]
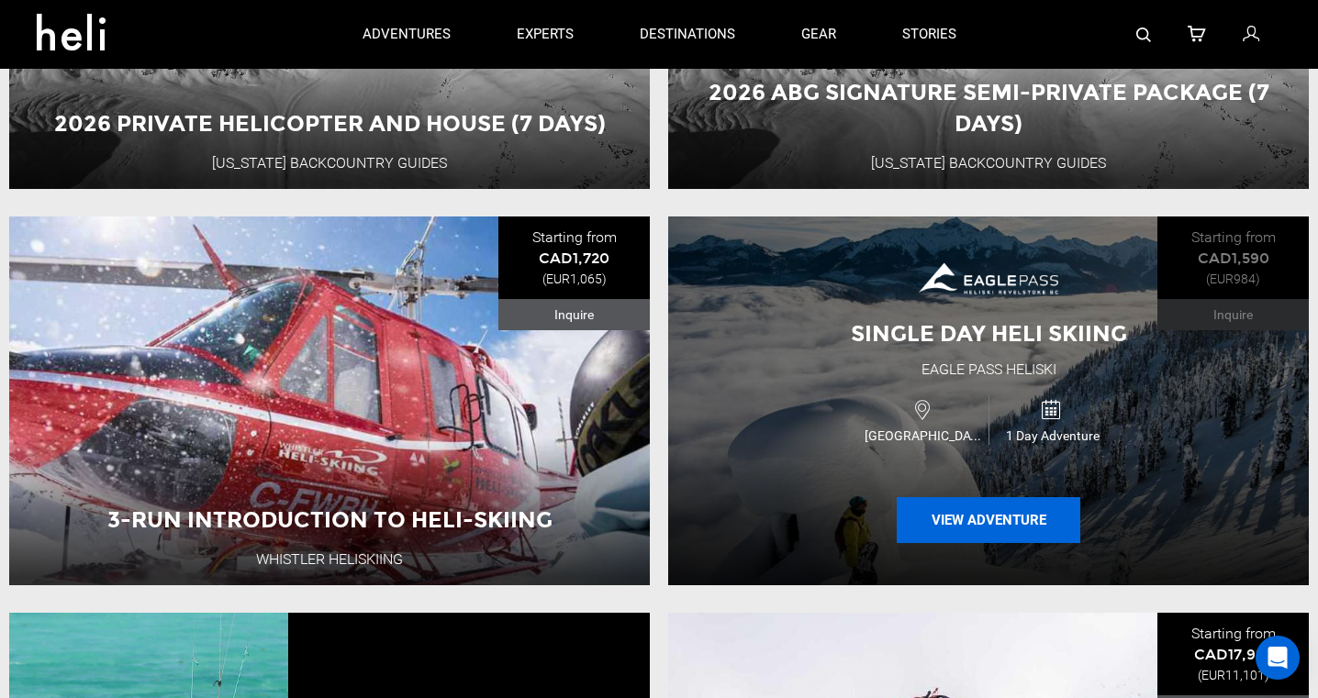
click at [945, 521] on button "View Adventure" at bounding box center [989, 520] width 184 height 46
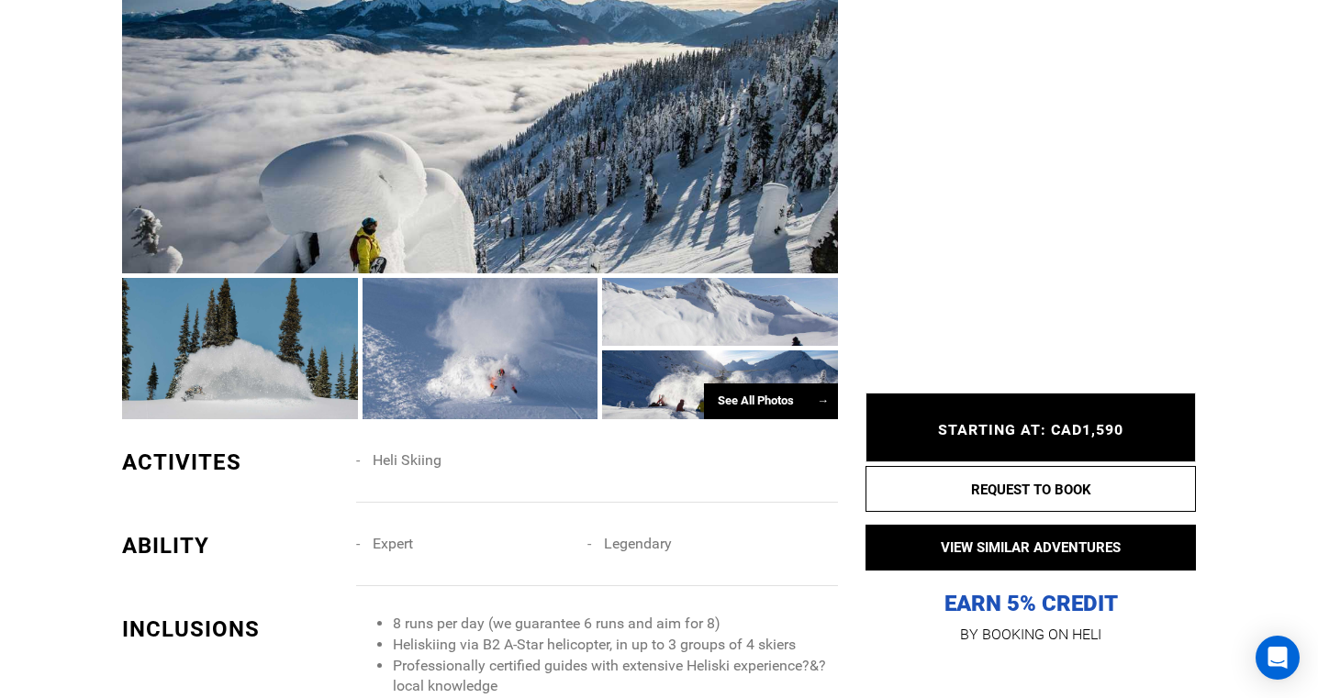
scroll to position [1438, 0]
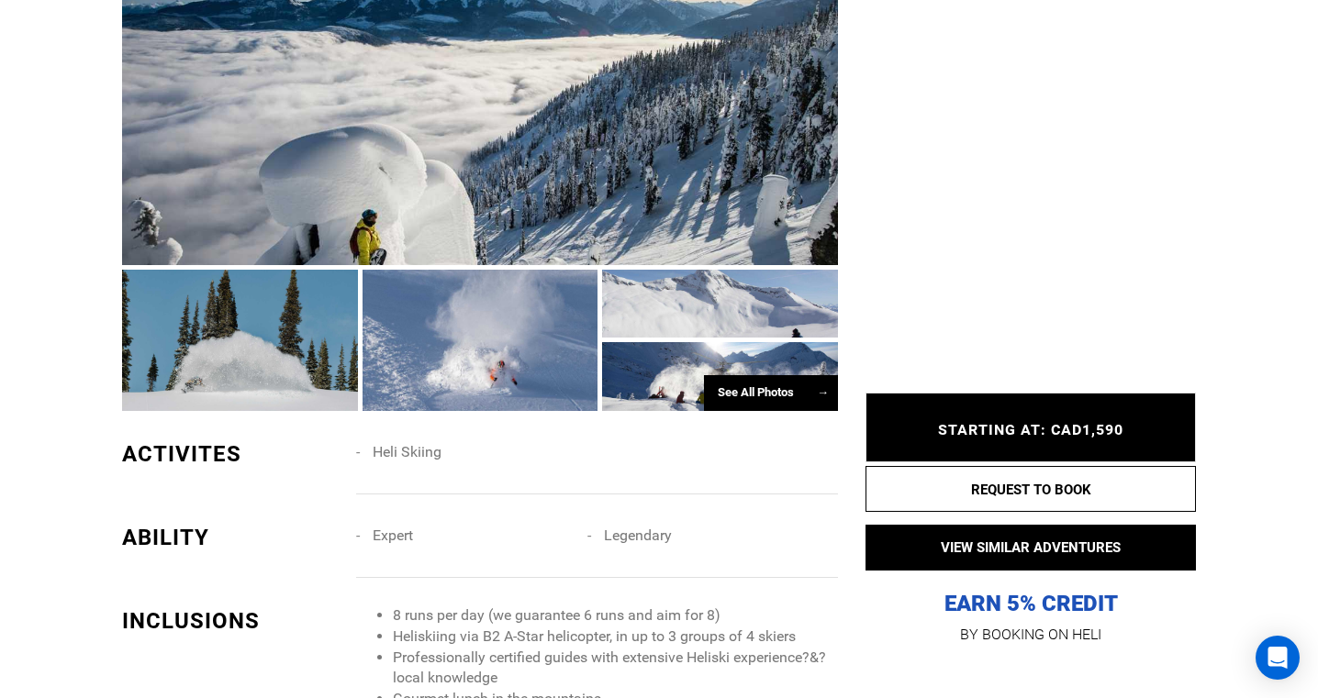
click at [619, 527] on span "Legendary" at bounding box center [638, 535] width 68 height 17
click at [394, 527] on span "Expert" at bounding box center [393, 535] width 40 height 17
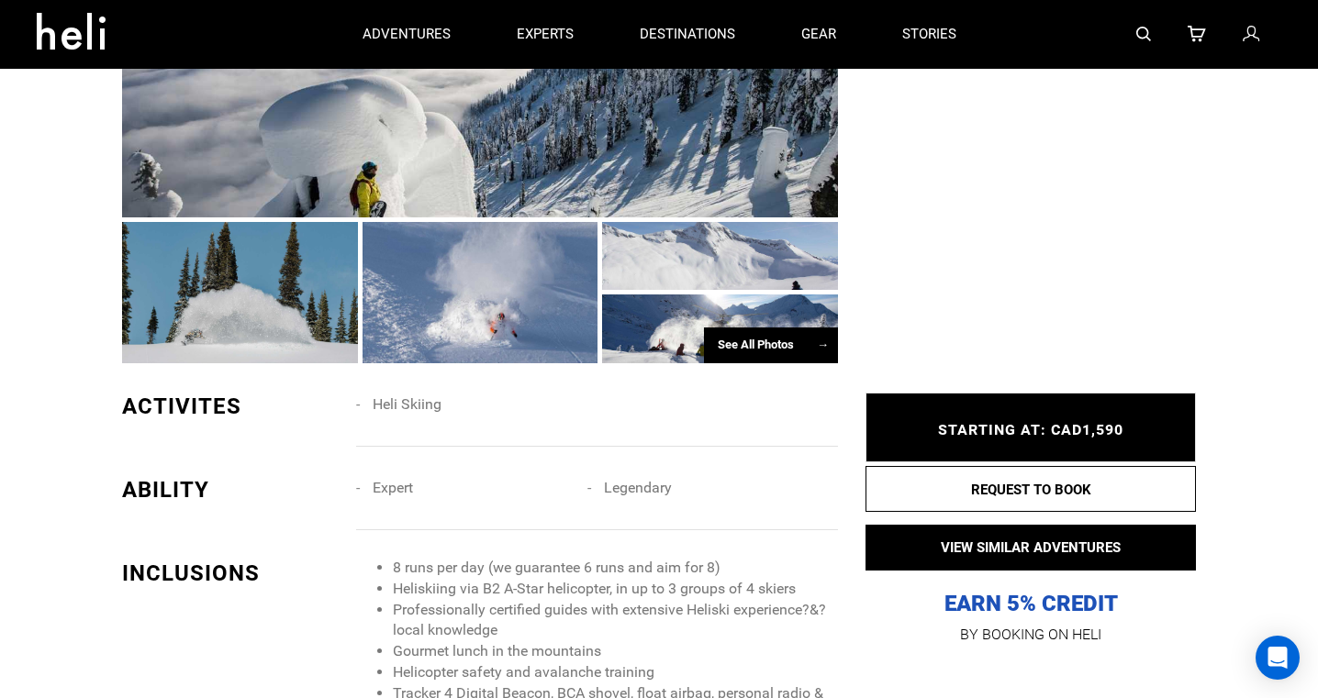
scroll to position [1453, 0]
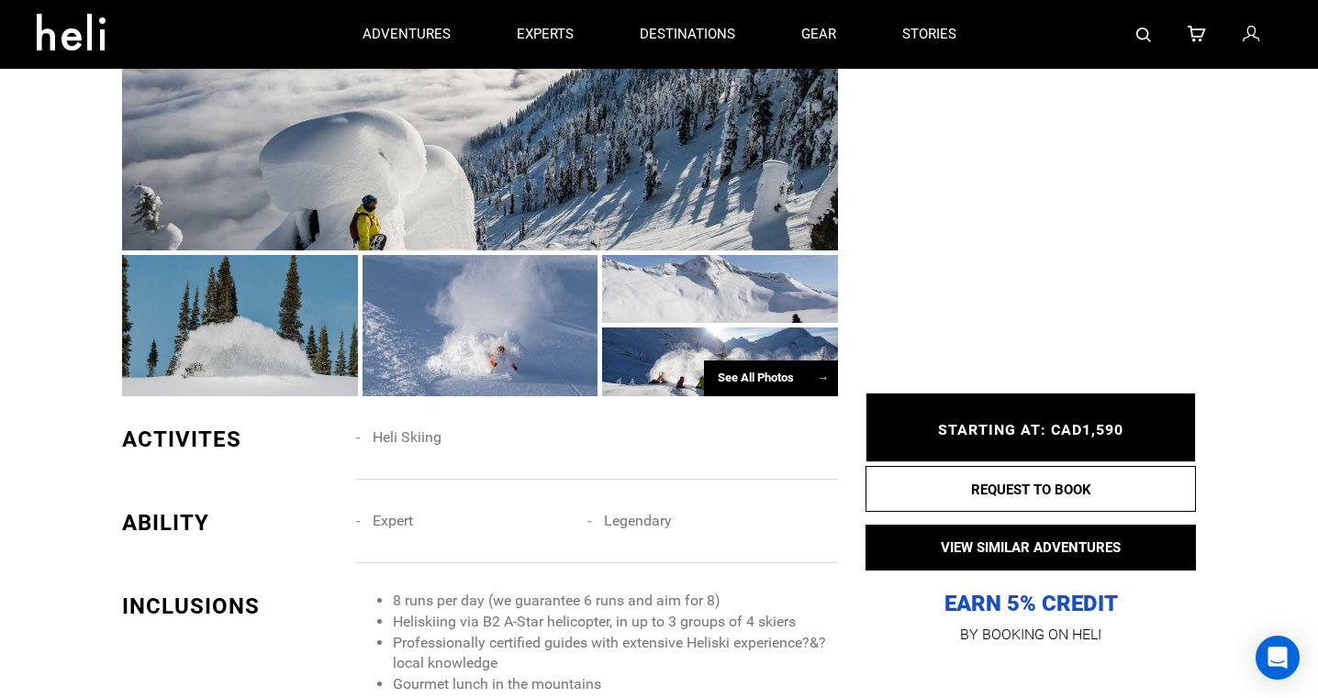
click at [743, 361] on div "See All Photos →" at bounding box center [771, 379] width 134 height 36
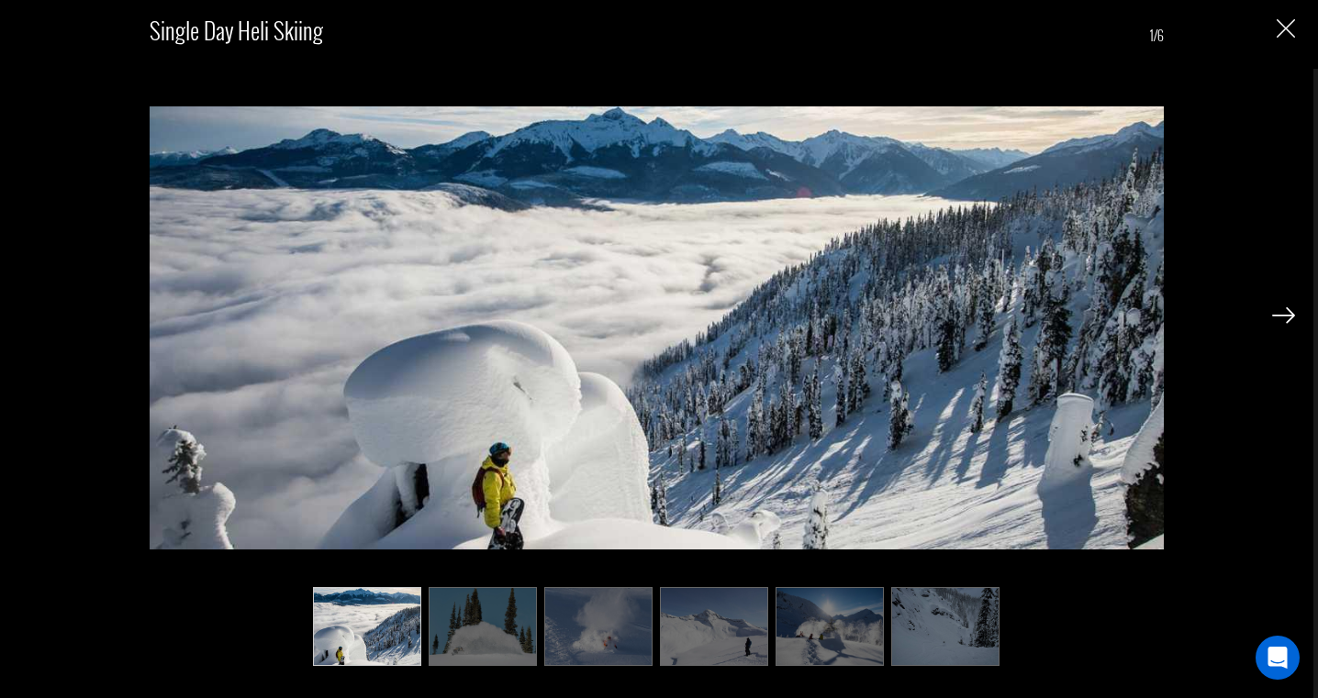
click at [1274, 318] on img at bounding box center [1283, 315] width 23 height 17
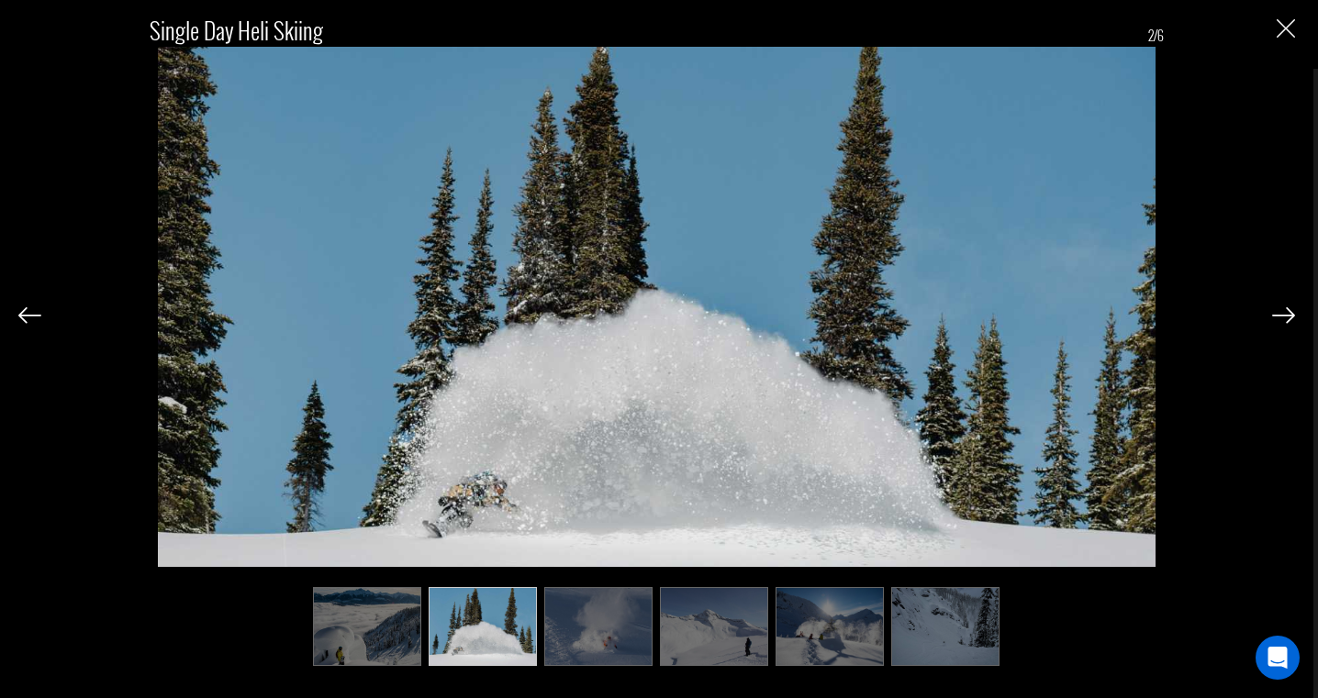
click at [1280, 318] on img at bounding box center [1283, 315] width 23 height 17
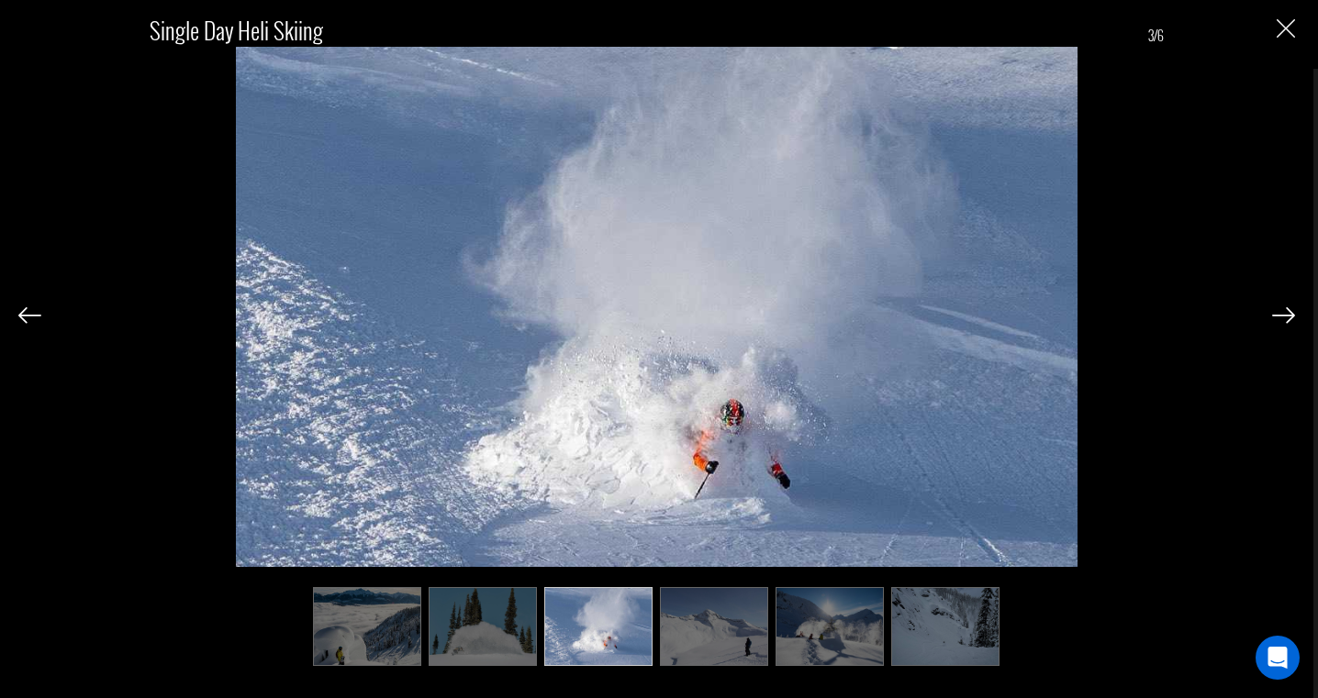
click at [1281, 318] on img at bounding box center [1283, 315] width 23 height 17
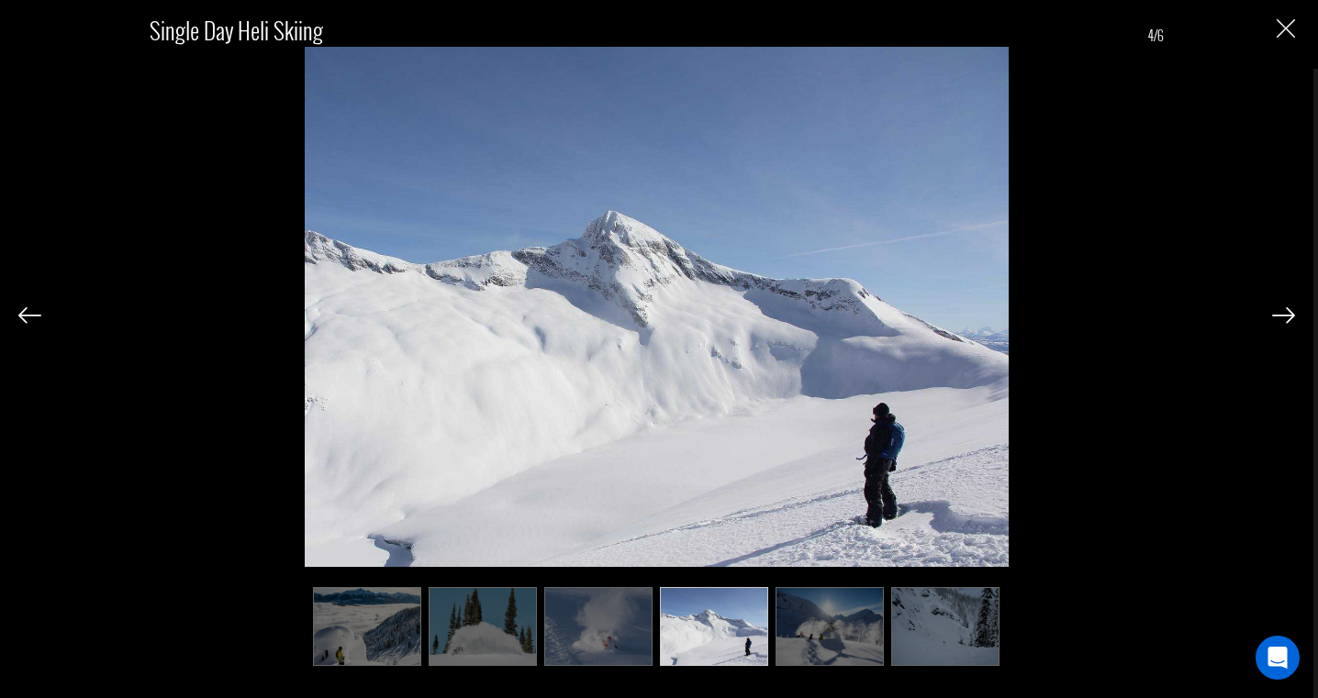
click at [1281, 318] on img at bounding box center [1283, 315] width 23 height 17
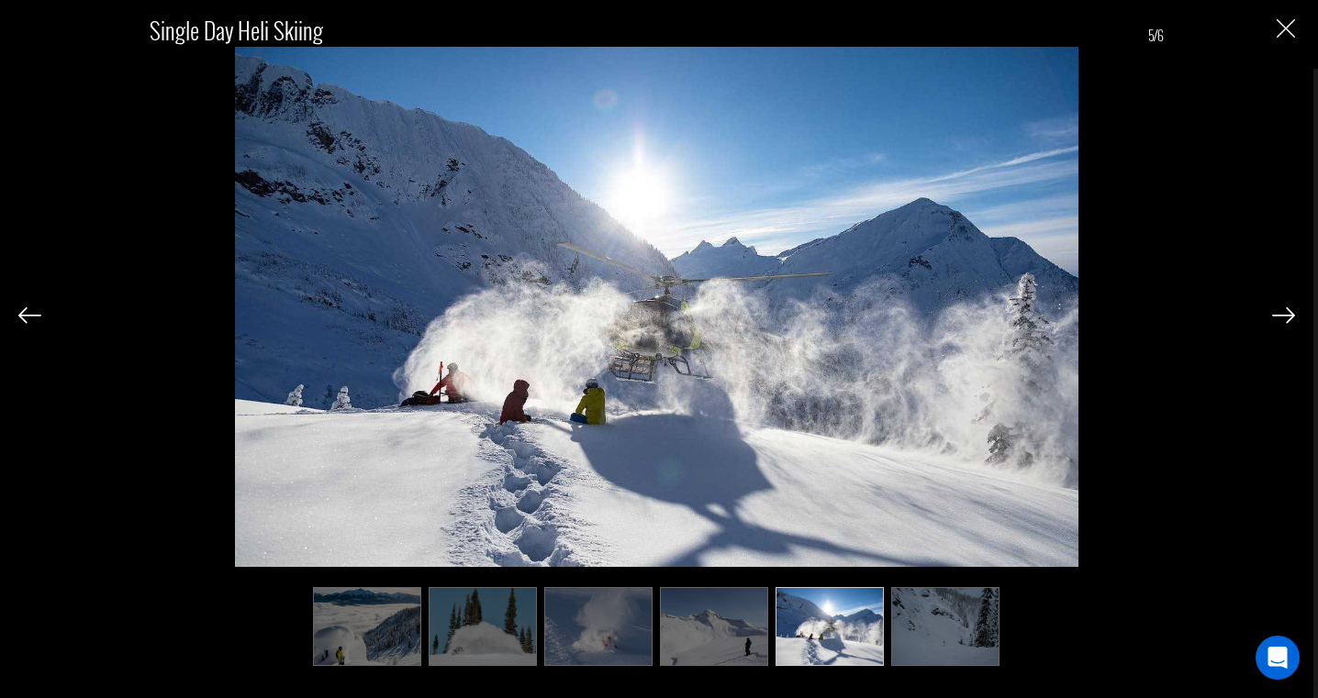
click at [1281, 318] on img at bounding box center [1283, 315] width 23 height 17
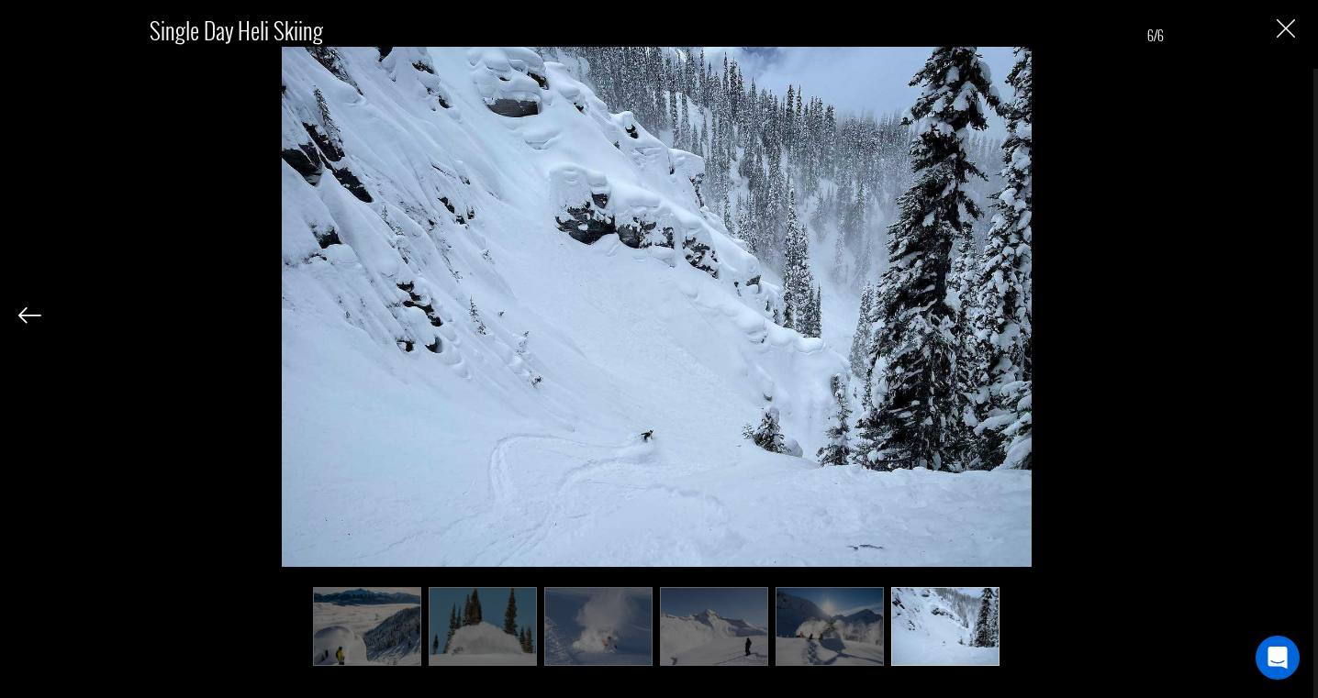
click at [1281, 318] on div "Single Day Heli Skiing 6/6" at bounding box center [656, 332] width 1277 height 664
